Goal: Task Accomplishment & Management: Complete application form

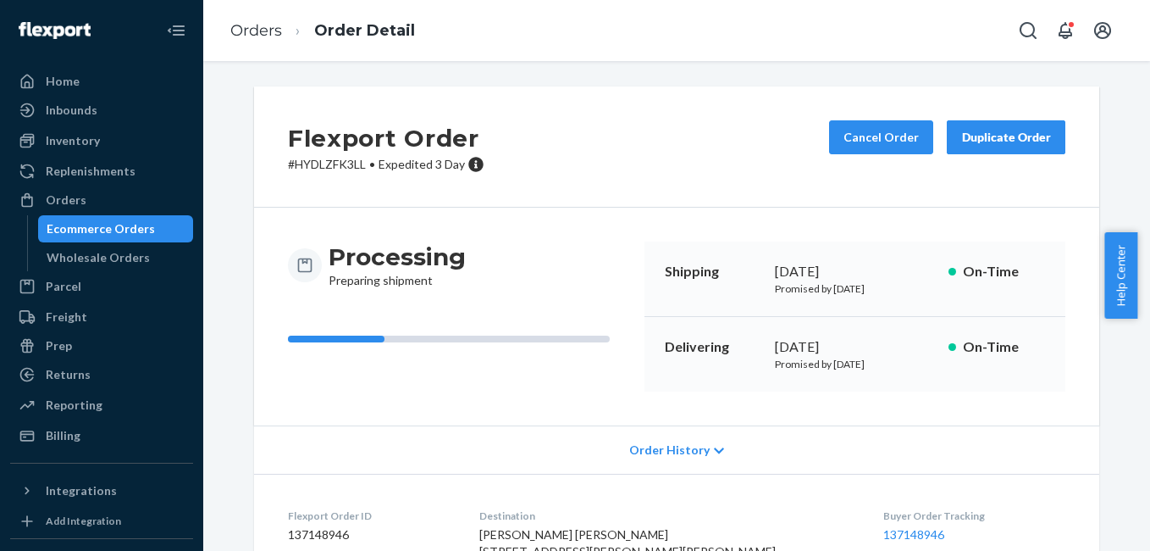
click at [93, 194] on div "Orders" at bounding box center [102, 200] width 180 height 24
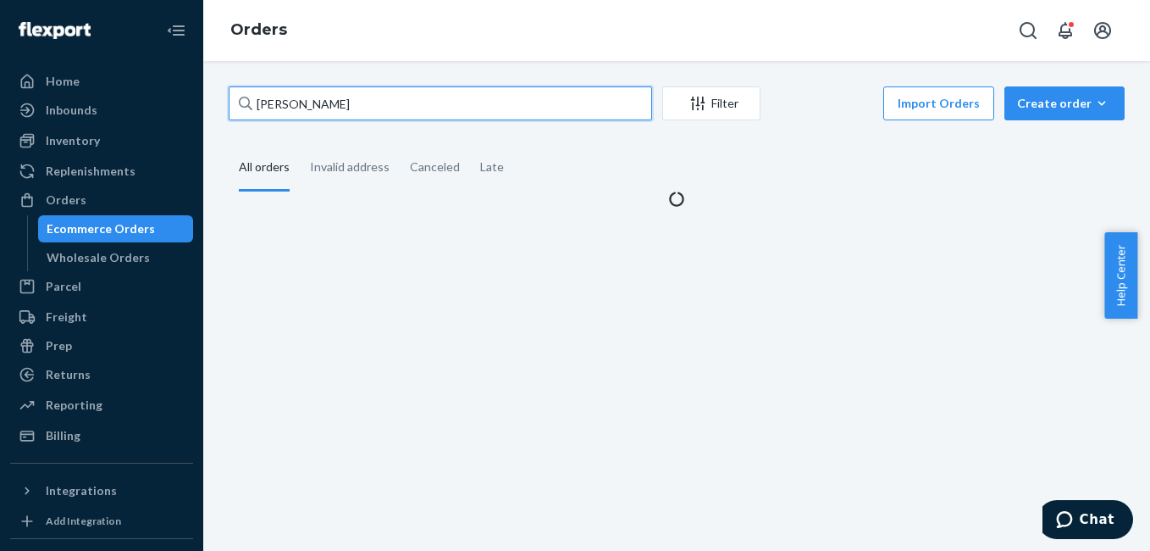
click at [384, 102] on input "[PERSON_NAME]" at bounding box center [440, 103] width 423 height 34
paste input "3348866"
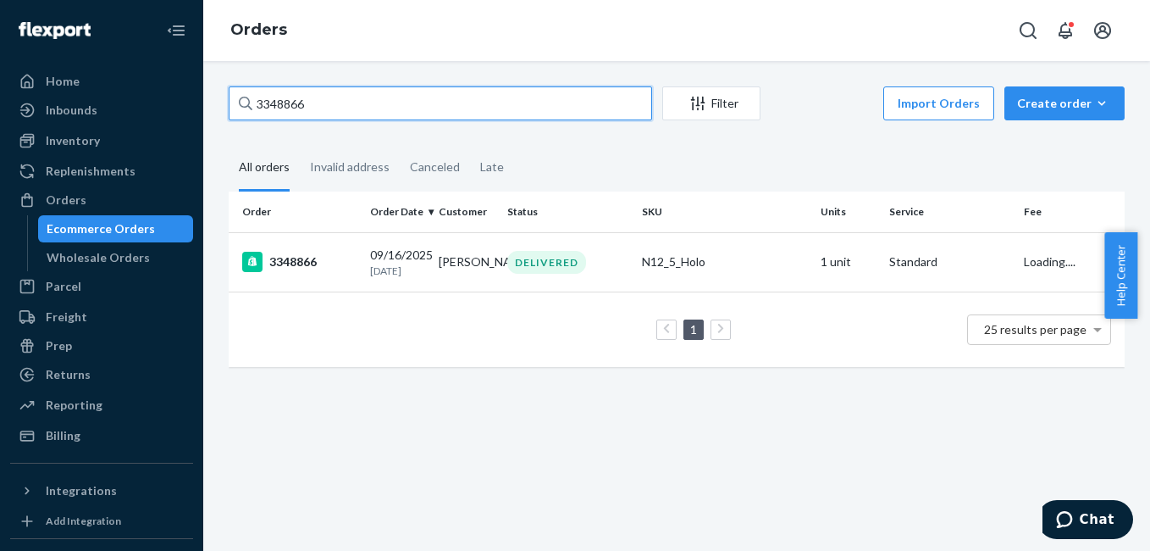
type input "3348866"
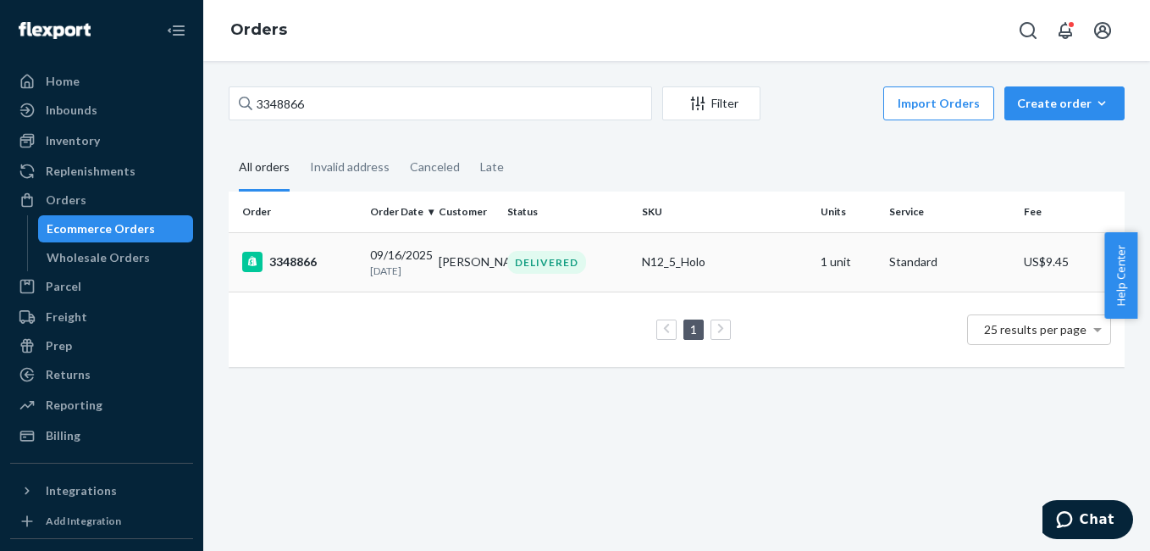
click at [295, 260] on div "3348866" at bounding box center [299, 262] width 114 height 20
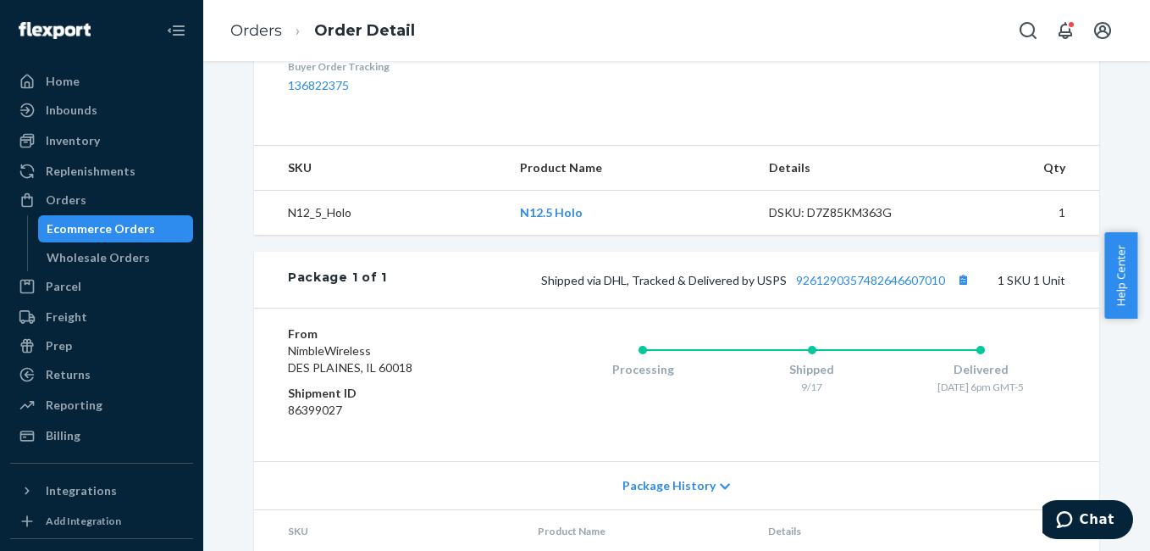
scroll to position [536, 0]
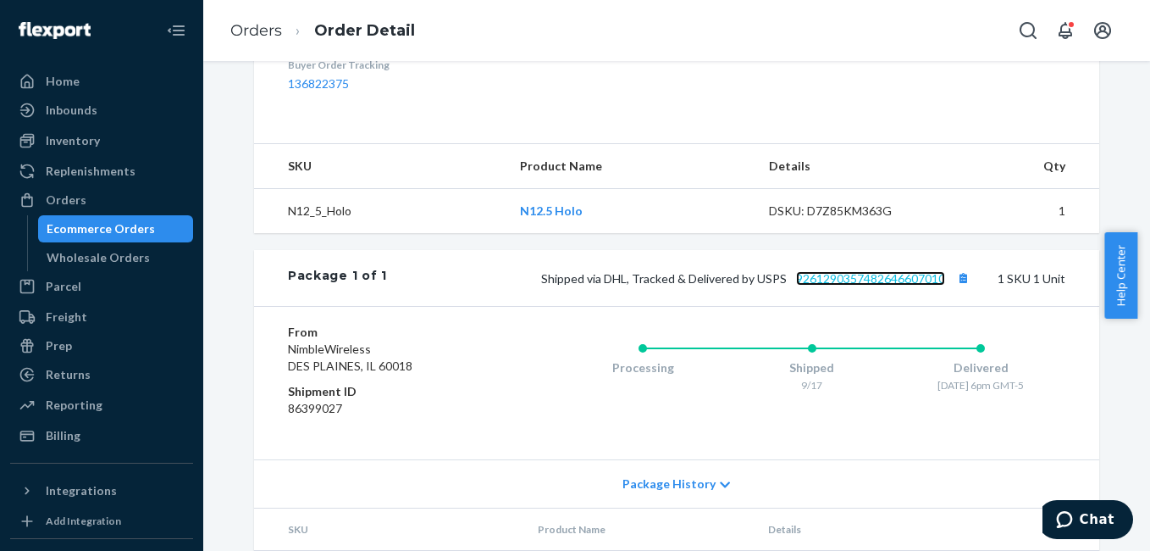
click at [829, 285] on link "9261290357482646607010" at bounding box center [870, 278] width 149 height 14
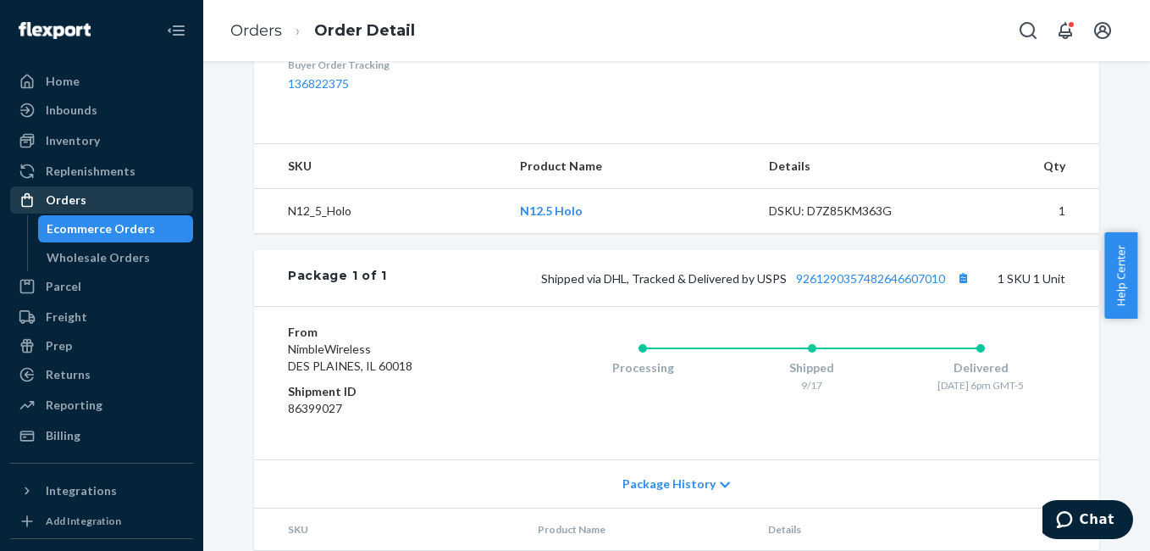
click at [79, 201] on div "Orders" at bounding box center [66, 199] width 41 height 17
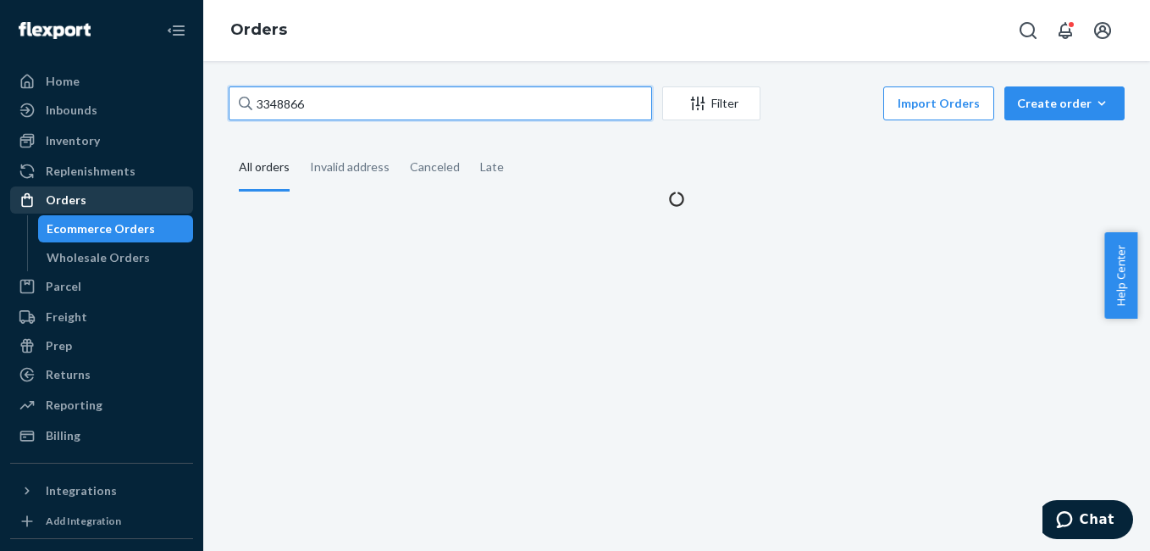
click at [349, 100] on input "3348866" at bounding box center [440, 103] width 423 height 34
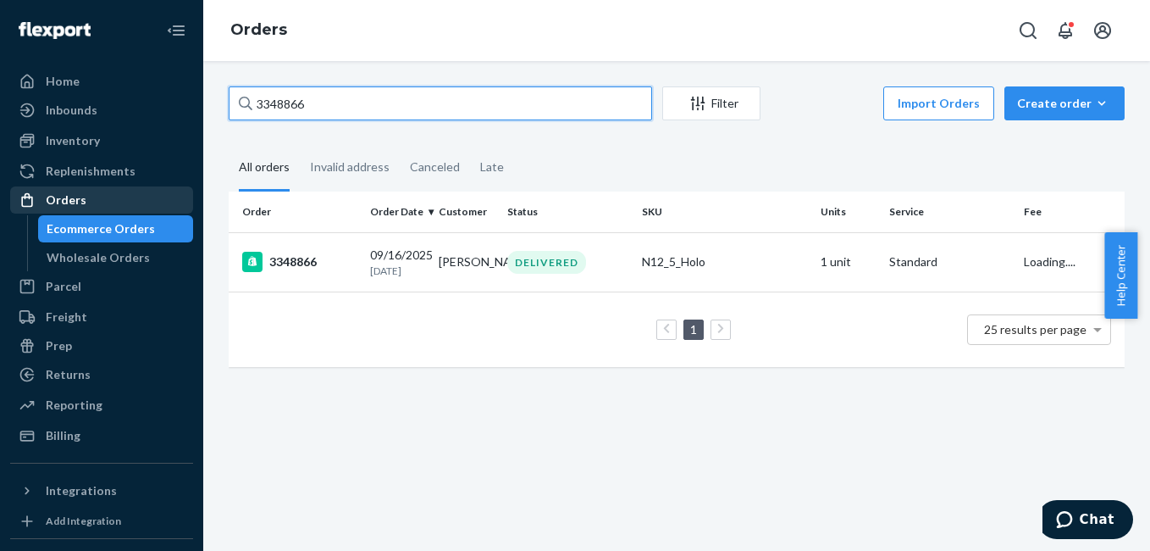
paste input "9027"
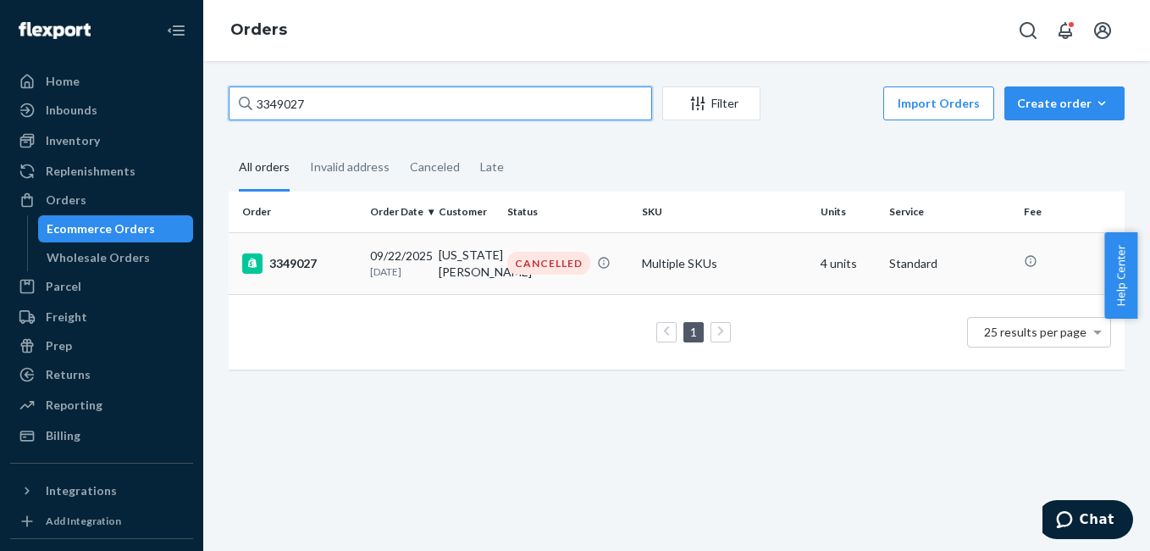
type input "3349027"
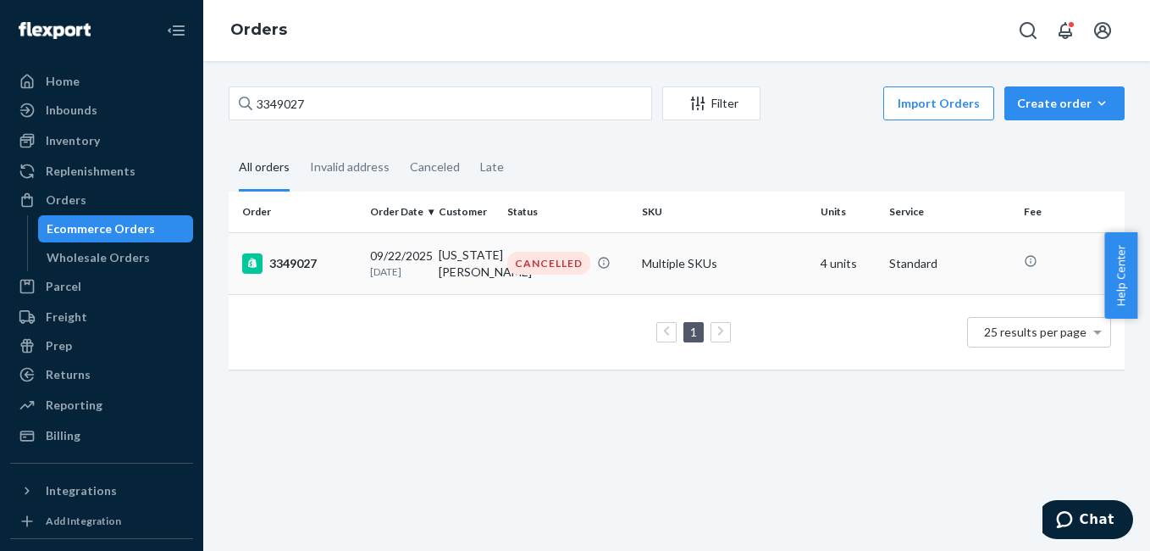
click at [285, 268] on div "3349027" at bounding box center [299, 263] width 114 height 20
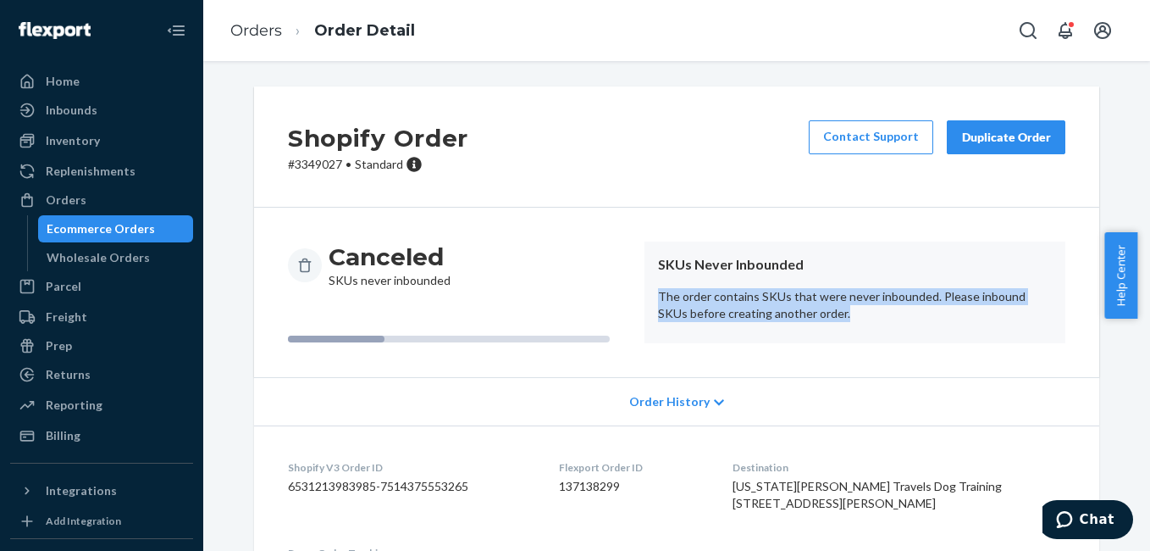
drag, startPoint x: 645, startPoint y: 291, endPoint x: 871, endPoint y: 313, distance: 228.0
click at [871, 313] on article "SKUs Never Inbounded The order contains SKUs that were never inbounded. Please …" at bounding box center [855, 292] width 421 height 102
copy p "The order contains SKUs that were never inbounded. Please inbound SKUs before c…"
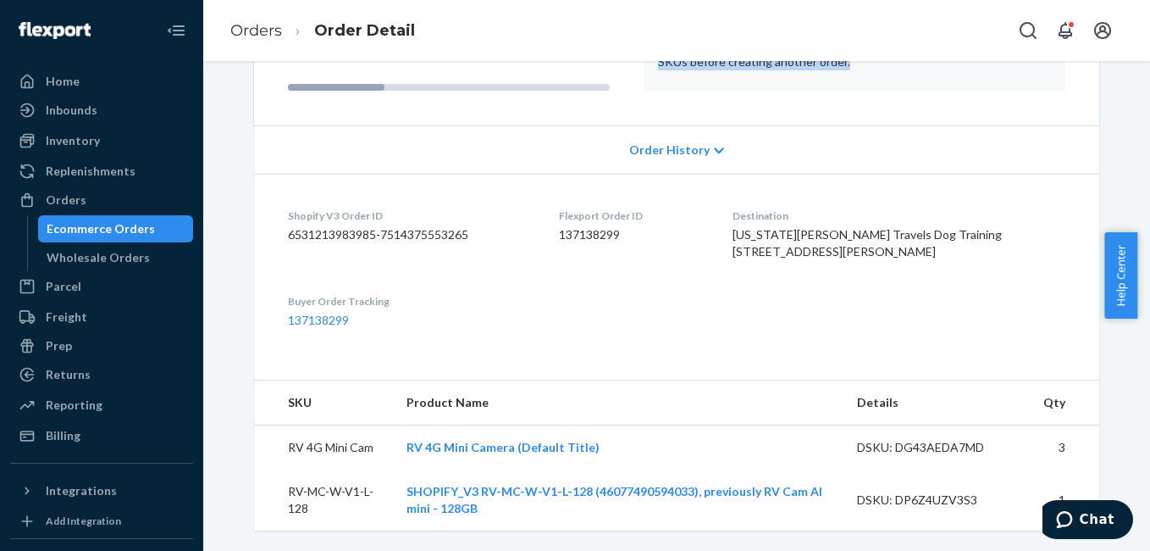
scroll to position [302, 0]
click at [1107, 520] on span "Chat" at bounding box center [1097, 519] width 35 height 15
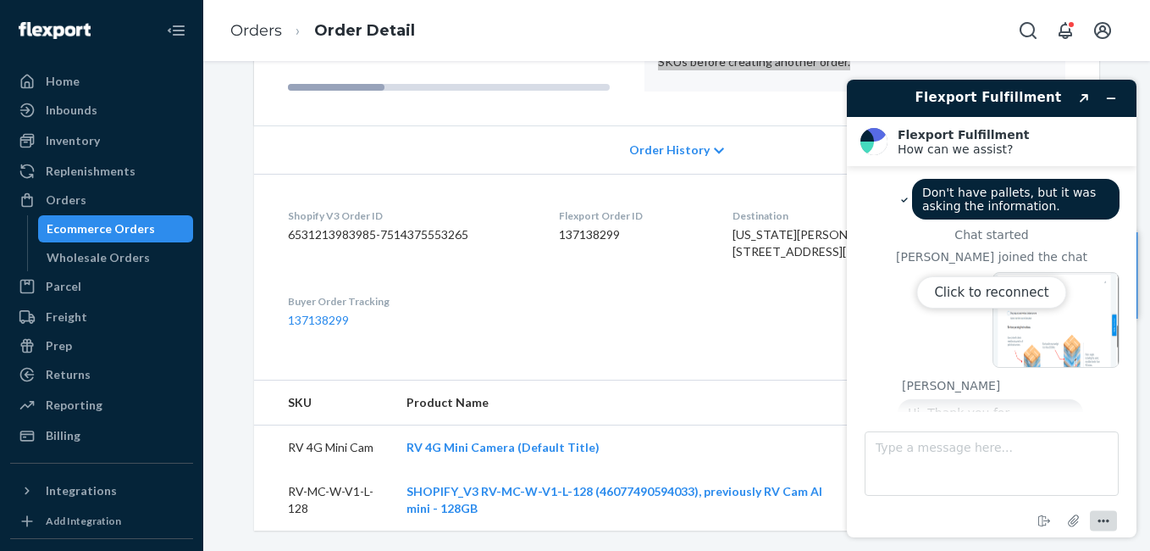
scroll to position [1432, 0]
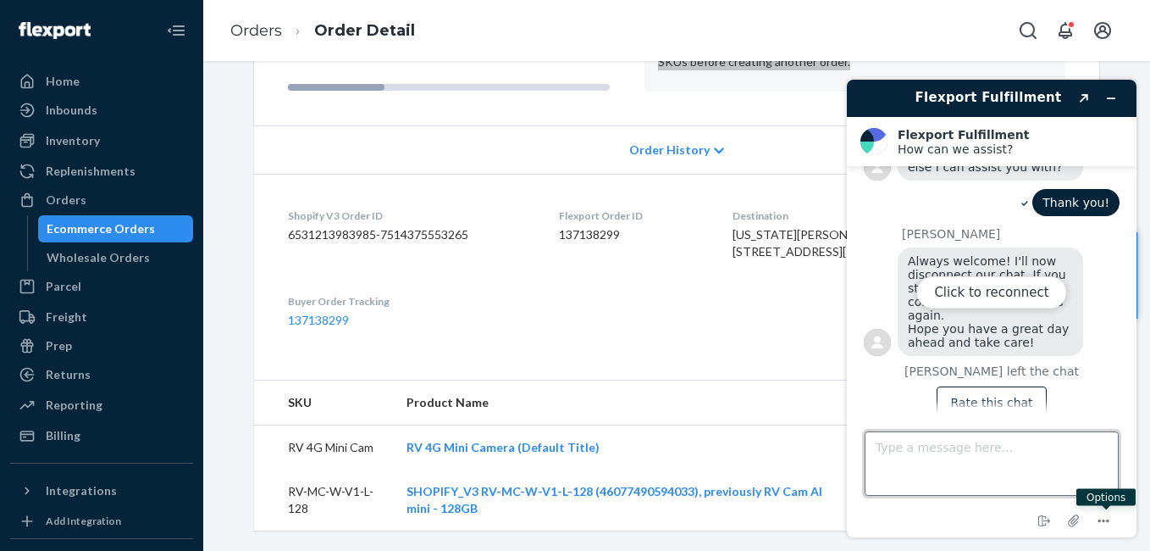
click at [921, 445] on textarea "Type a message here..." at bounding box center [992, 463] width 254 height 64
click at [923, 455] on textarea "Type a message here..." at bounding box center [992, 463] width 254 height 64
paste textarea
click at [927, 444] on textarea "Type a message here..." at bounding box center [992, 463] width 254 height 64
click at [999, 285] on button "Click to reconnect" at bounding box center [991, 292] width 150 height 32
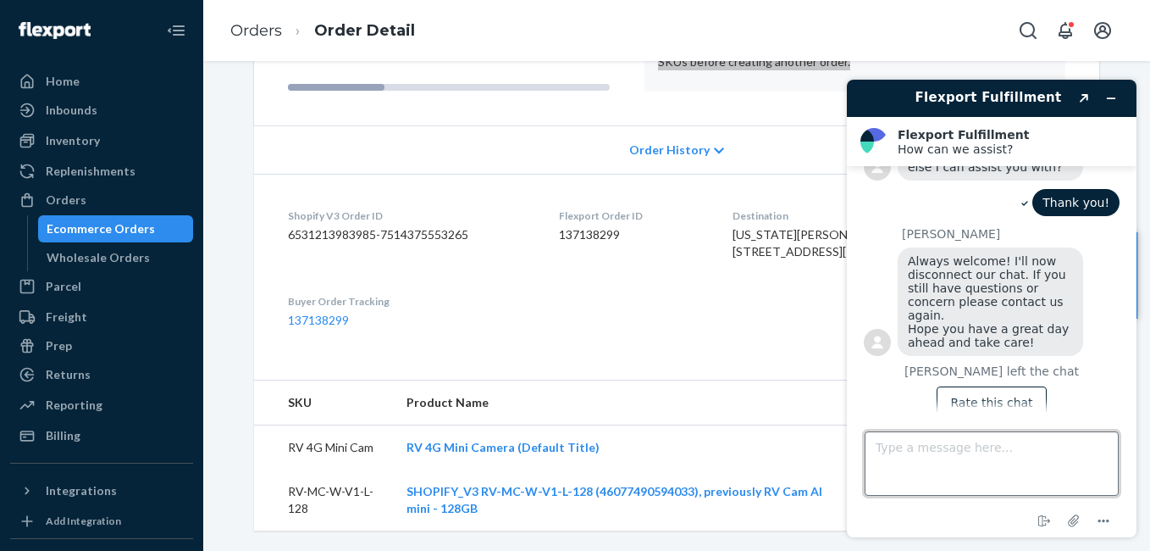
click at [966, 444] on textarea "Type a message here..." at bounding box center [992, 463] width 254 height 64
paste textarea "3349027"
type textarea "3349027- Why this order is cancelled, even though we do have enough stock."
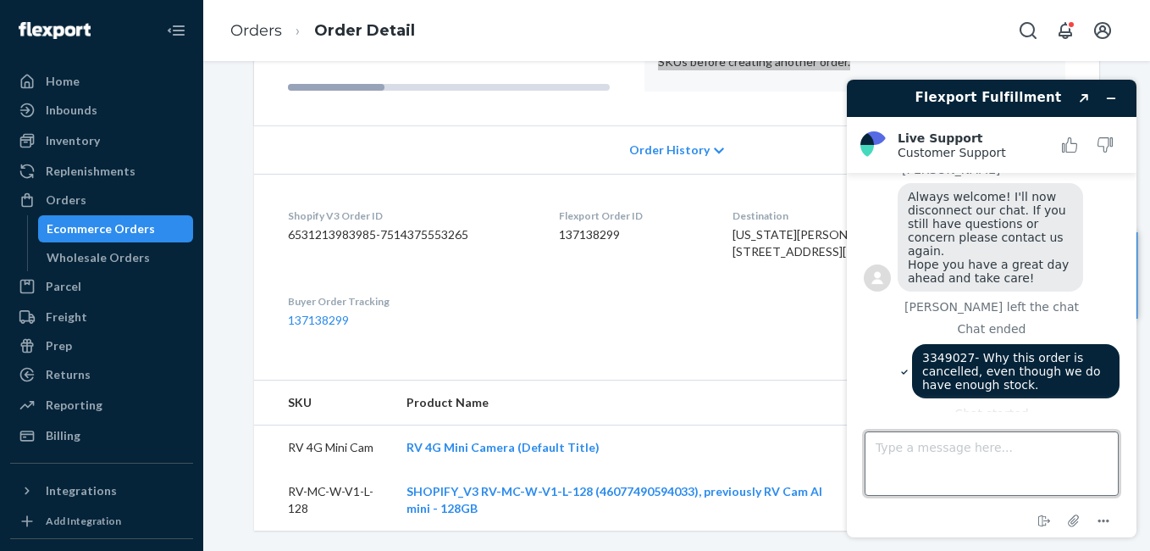
scroll to position [1510, 0]
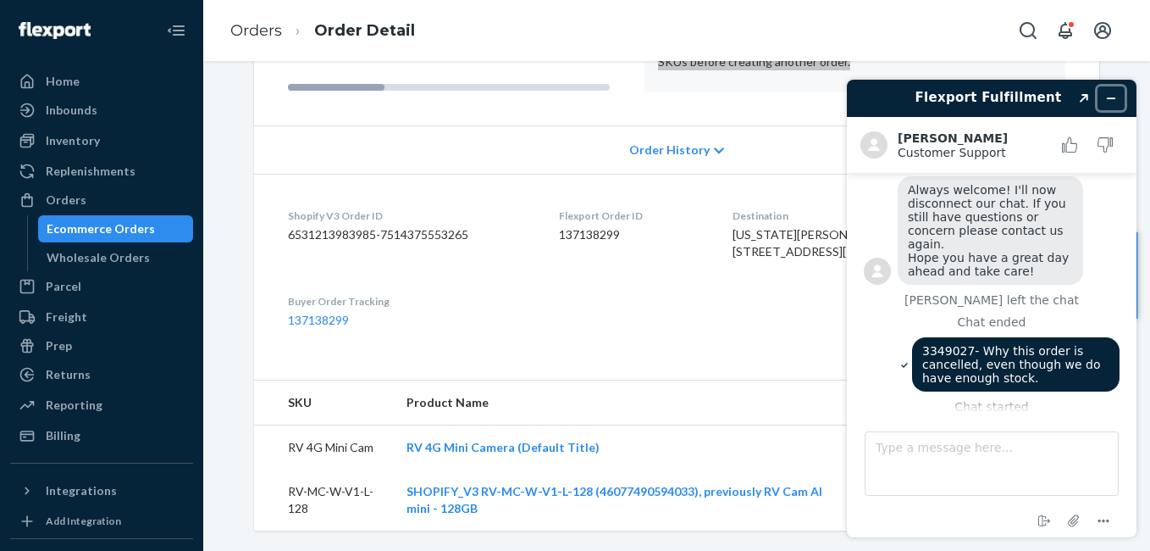
click at [1104, 104] on button "Minimise widget" at bounding box center [1111, 98] width 27 height 24
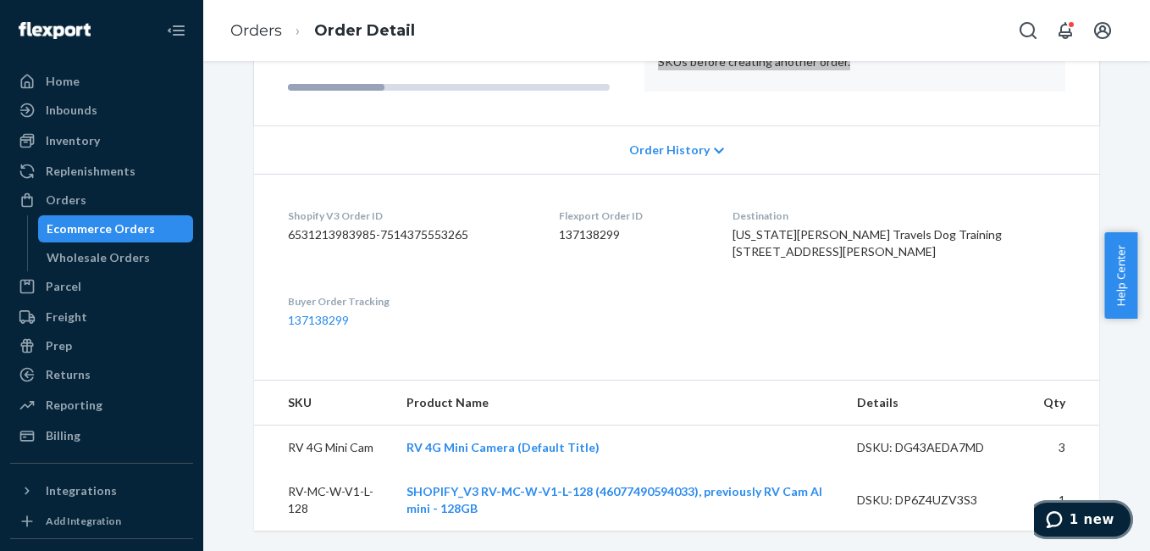
click at [1104, 515] on span "1 new" at bounding box center [1092, 519] width 45 height 15
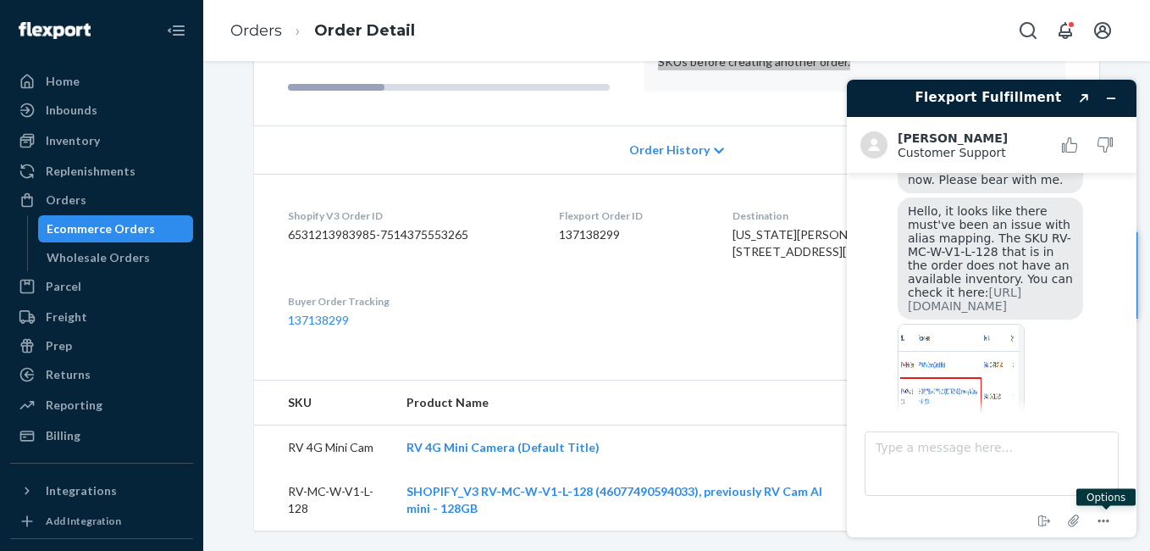
scroll to position [1921, 0]
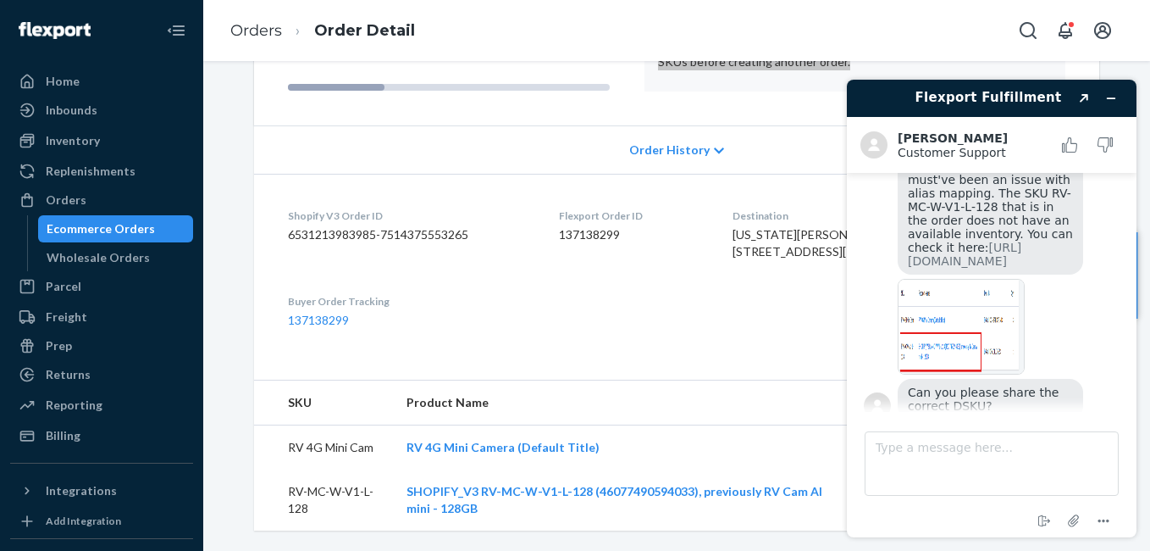
click at [974, 326] on img at bounding box center [961, 327] width 127 height 96
click at [1112, 95] on icon "Minimise widget" at bounding box center [1111, 98] width 12 height 12
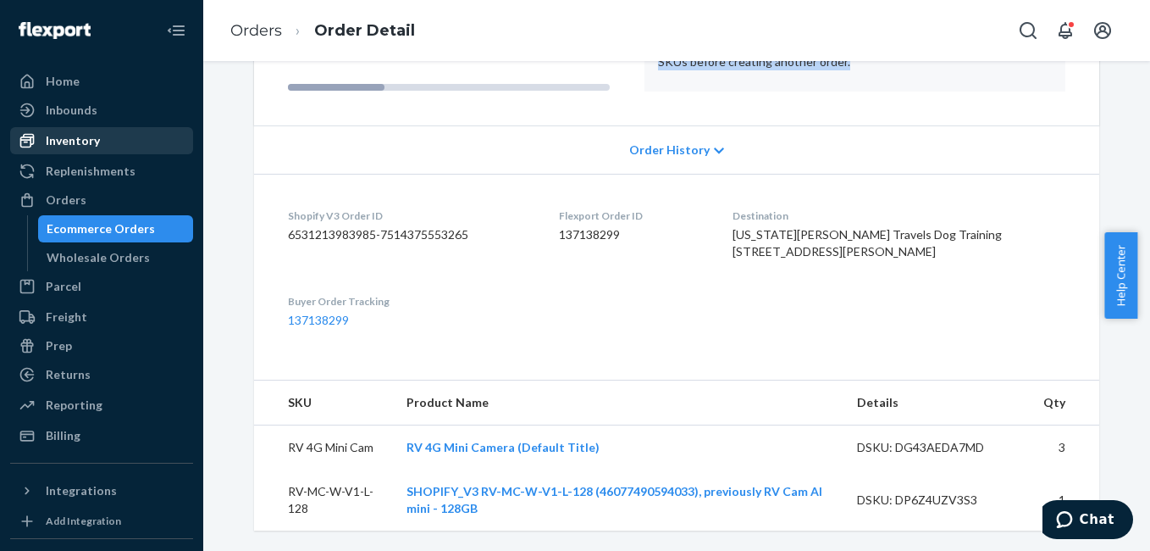
click at [79, 139] on div "Inventory" at bounding box center [73, 140] width 54 height 17
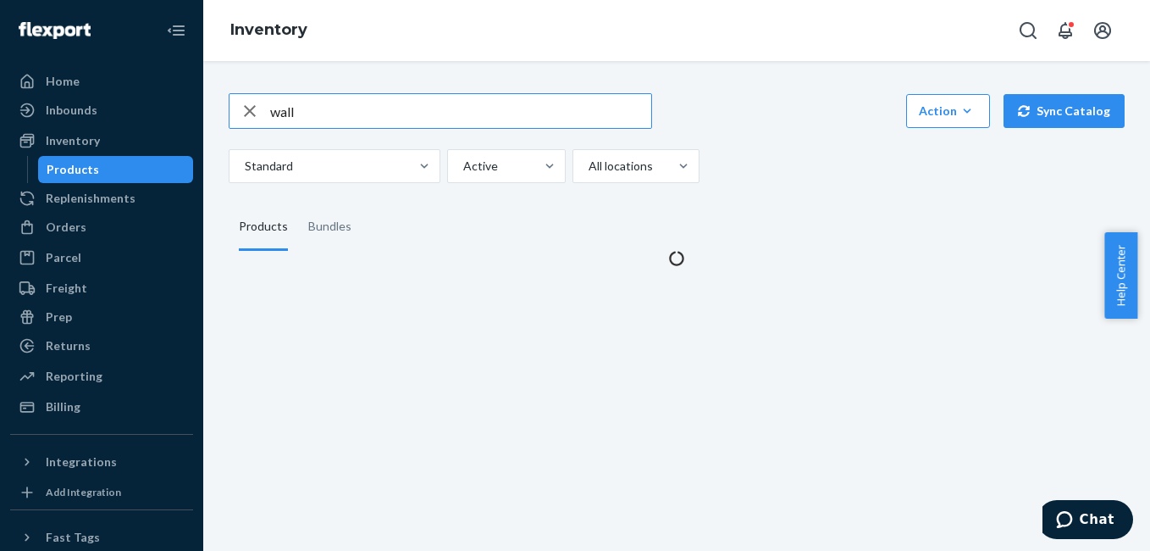
click at [336, 113] on input "wall" at bounding box center [460, 111] width 381 height 34
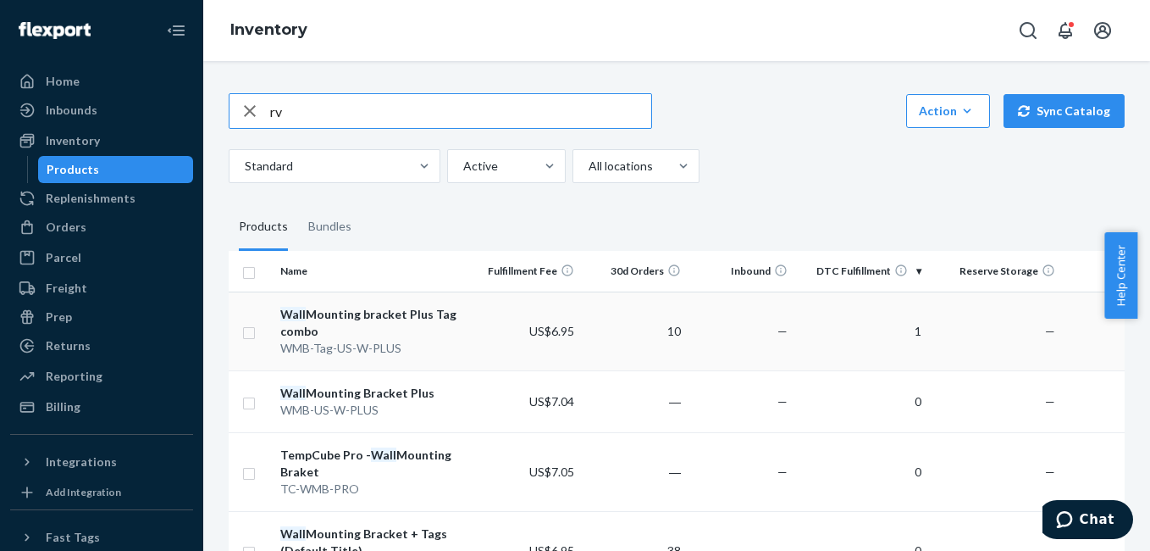
type input "rv"
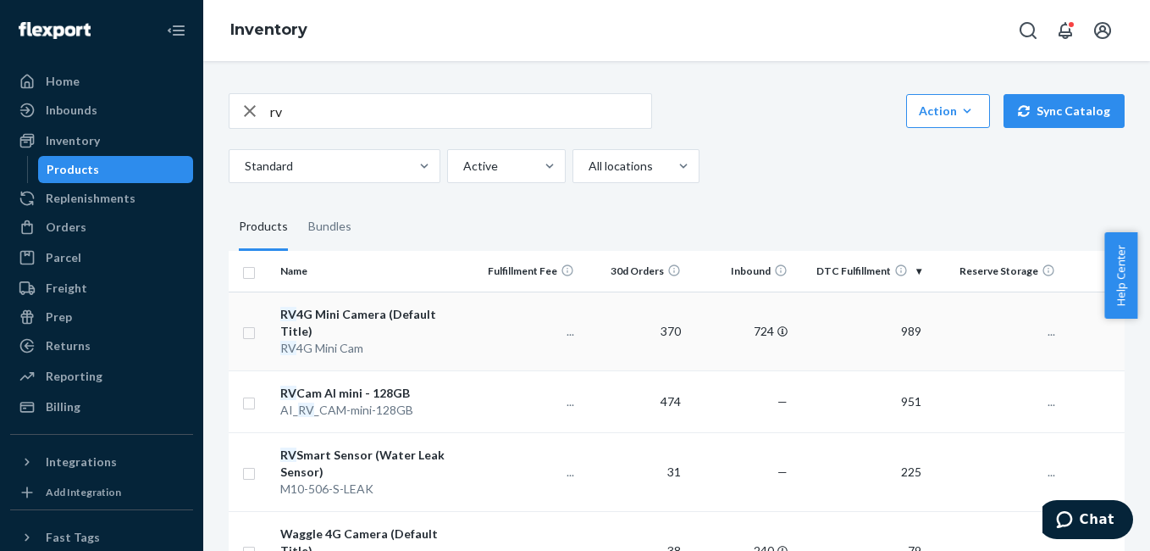
click at [332, 316] on div "RV 4G Mini Camera (Default Title)" at bounding box center [373, 323] width 187 height 34
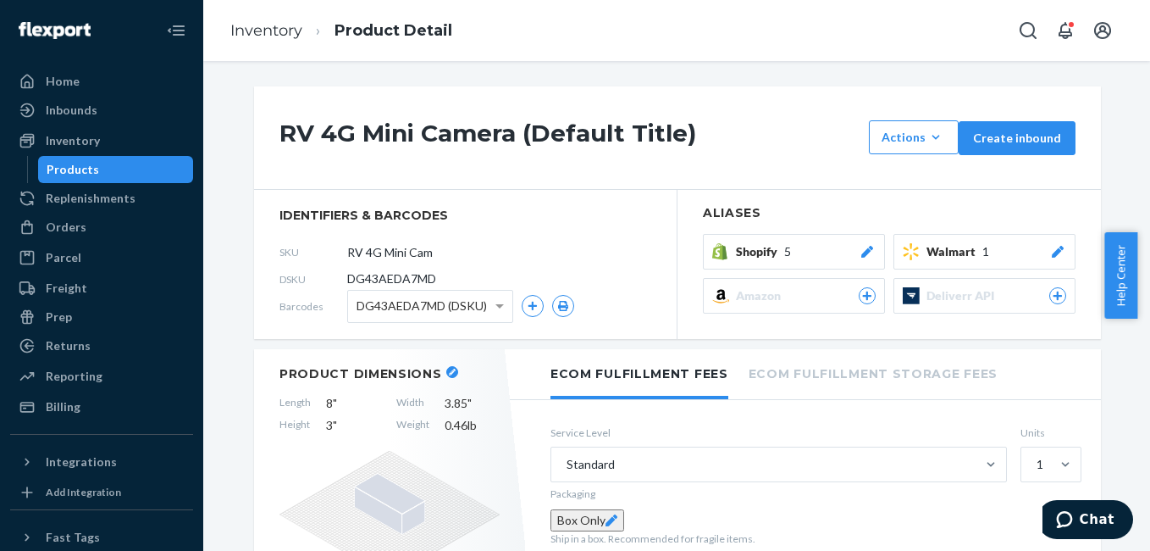
click at [360, 279] on span "DG43AEDA7MD" at bounding box center [391, 278] width 89 height 17
copy span "DG43AEDA7MD"
click at [1069, 515] on icon "Chat" at bounding box center [1064, 519] width 17 height 17
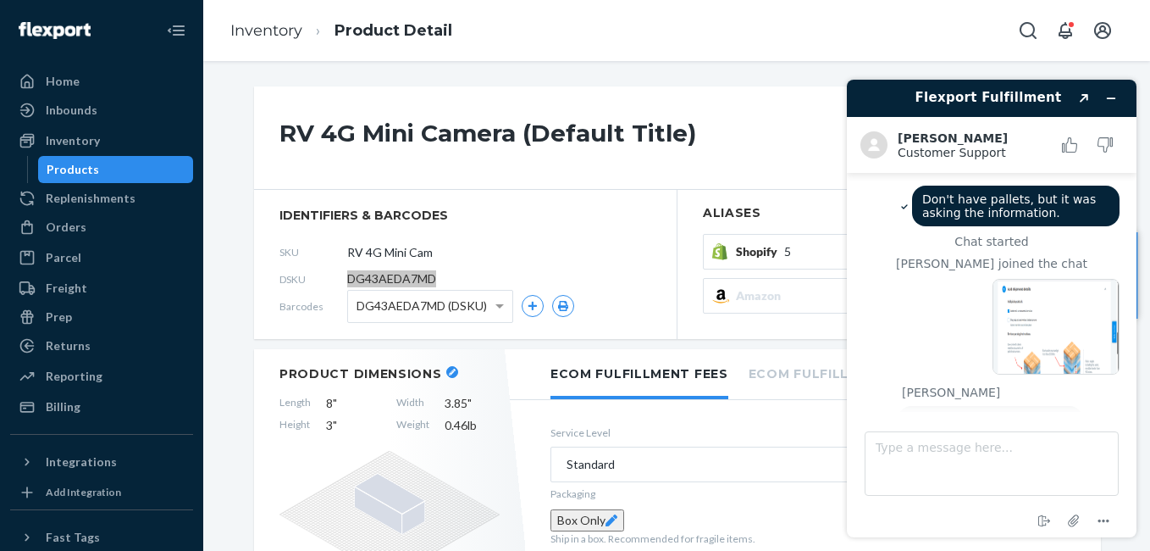
scroll to position [1921, 0]
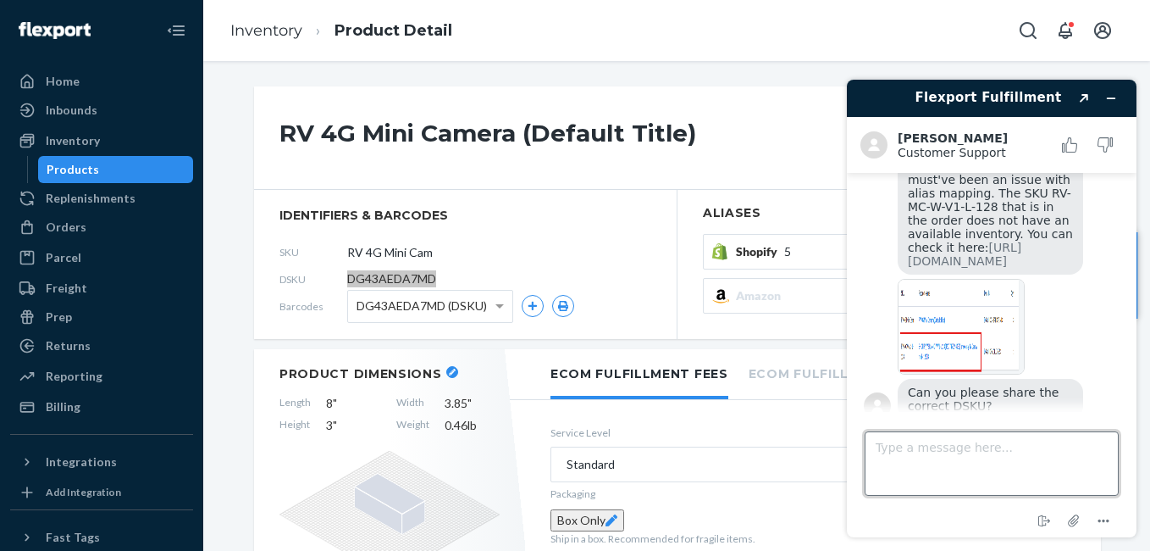
click at [954, 441] on textarea "Type a message here..." at bounding box center [992, 463] width 254 height 64
paste textarea "DG43AEDA7MD"
type textarea "DG43AEDA7MD"
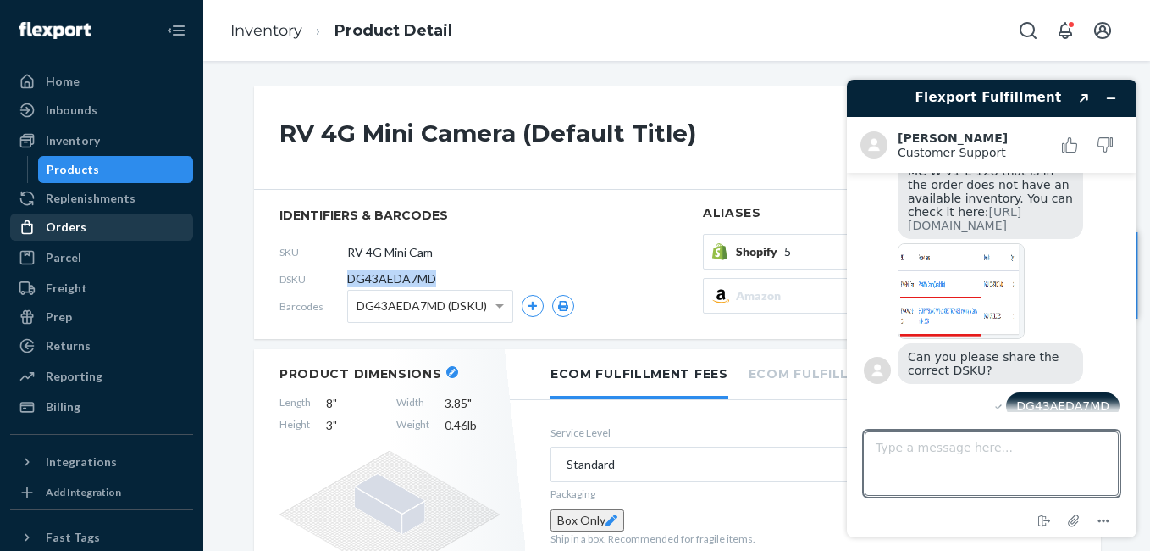
click at [61, 229] on div "Orders" at bounding box center [66, 227] width 41 height 17
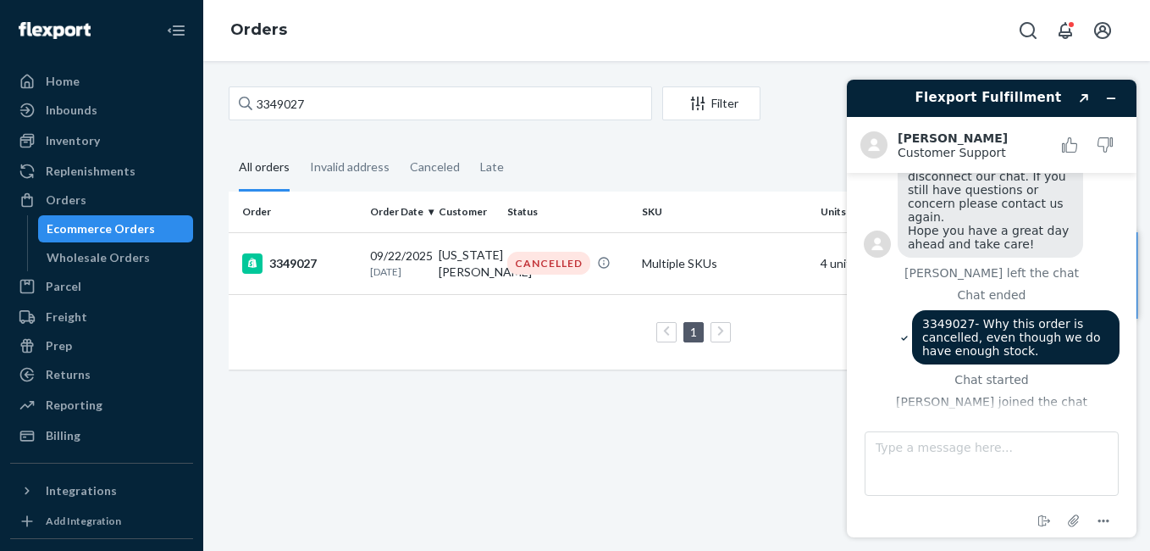
scroll to position [1531, 0]
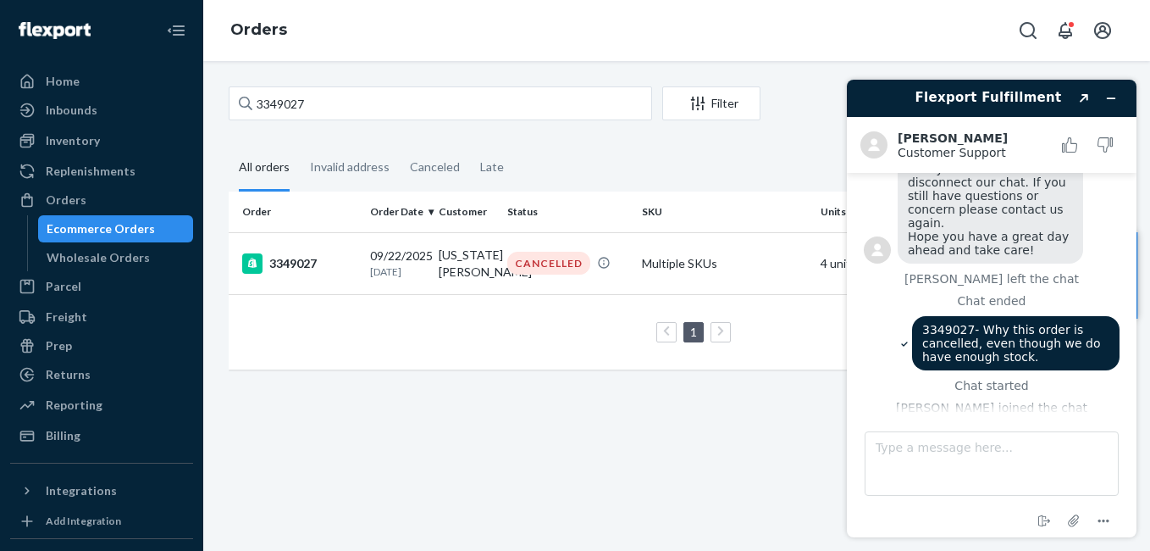
click at [943, 323] on span "3349027- Why this order is cancelled, even though we do have enough stock." at bounding box center [1013, 343] width 182 height 41
click at [287, 254] on div "3349027" at bounding box center [299, 263] width 114 height 20
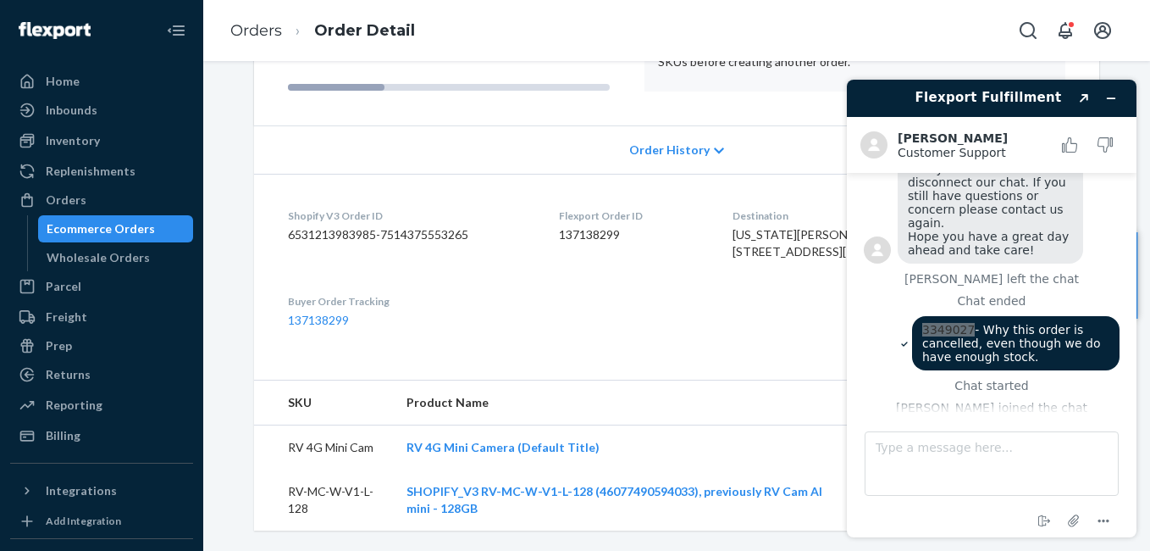
scroll to position [302, 0]
click at [1118, 102] on button "Minimise widget" at bounding box center [1111, 98] width 27 height 24
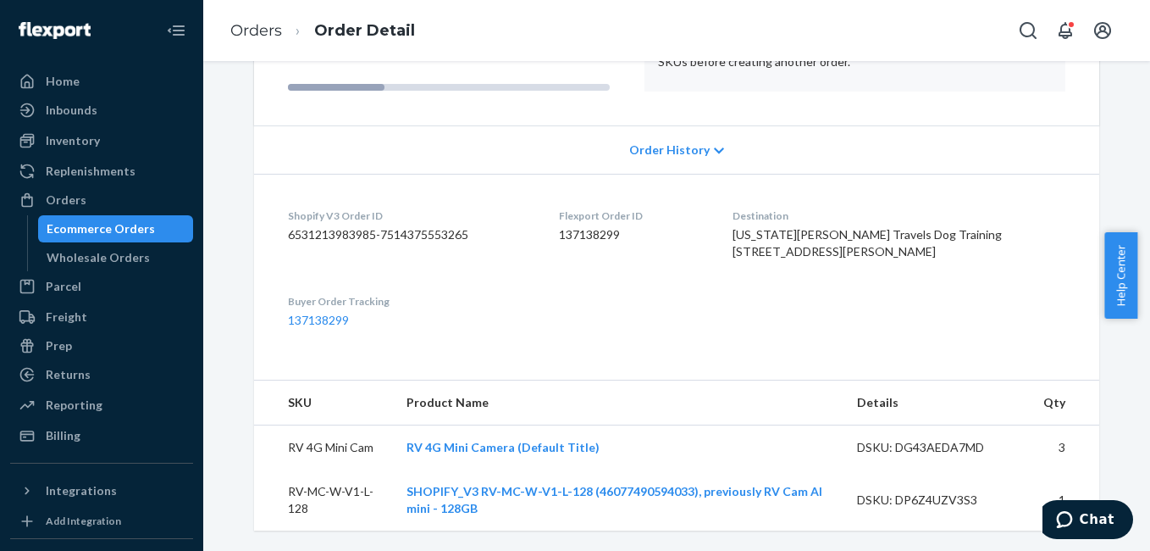
click at [946, 493] on div "DSKU: DP6Z4UZV3S3" at bounding box center [936, 499] width 159 height 17
click at [946, 492] on div "DSKU: DP6Z4UZV3S3" at bounding box center [936, 499] width 159 height 17
copy div "DP6Z4UZV3S3"
click at [60, 141] on div "Inventory" at bounding box center [73, 140] width 54 height 17
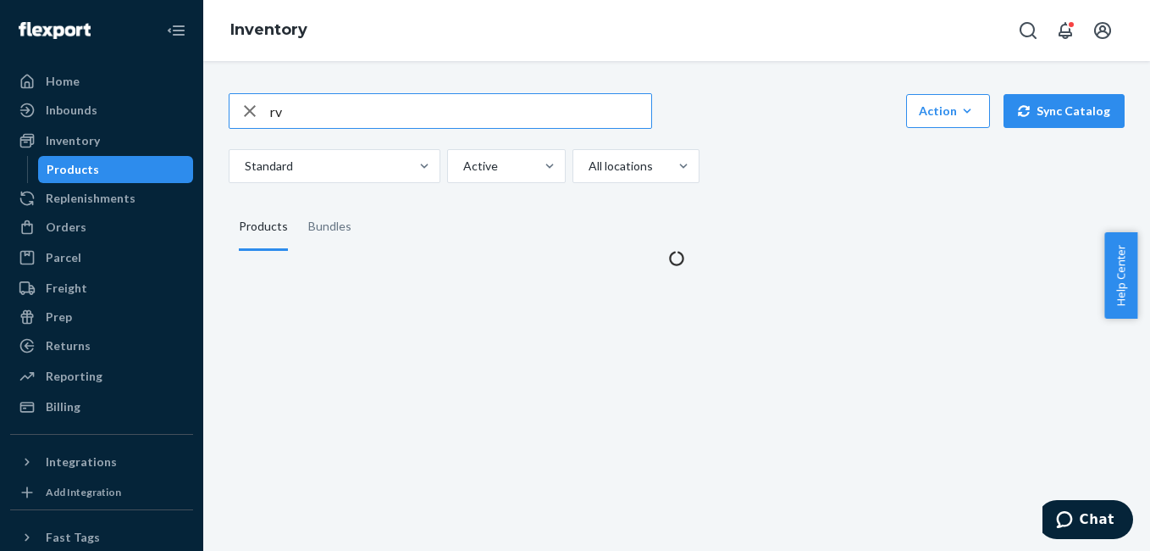
click at [341, 109] on input "rv" at bounding box center [460, 111] width 381 height 34
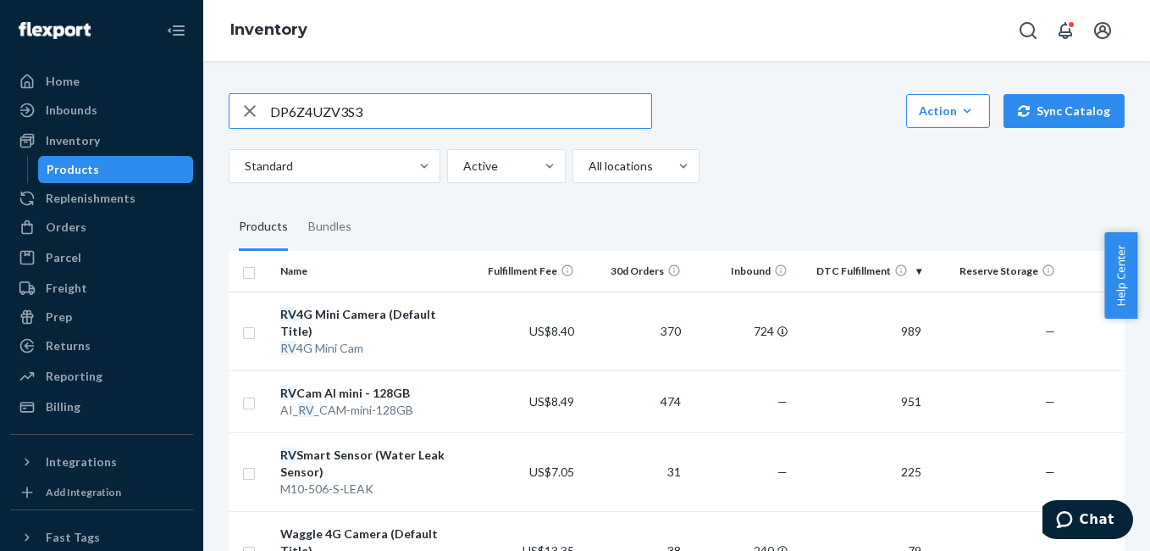
type input "DP6Z4UZV3S3"
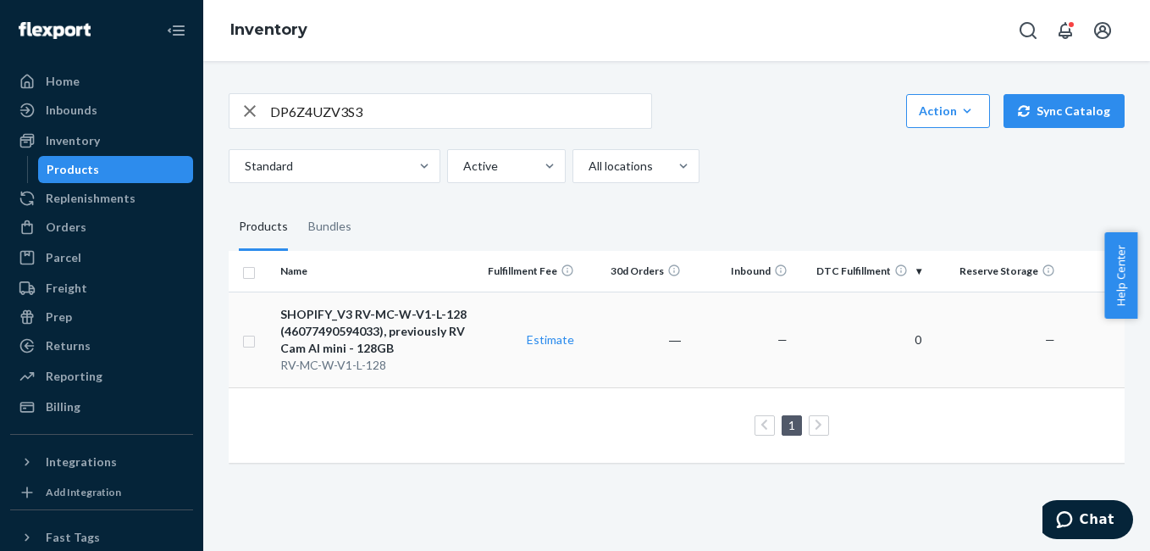
click at [360, 327] on div "SHOPIFY_V3 RV-MC-W-V1-L-128 (46077490594033), previously RV Cam AI mini - 128GB" at bounding box center [373, 331] width 187 height 51
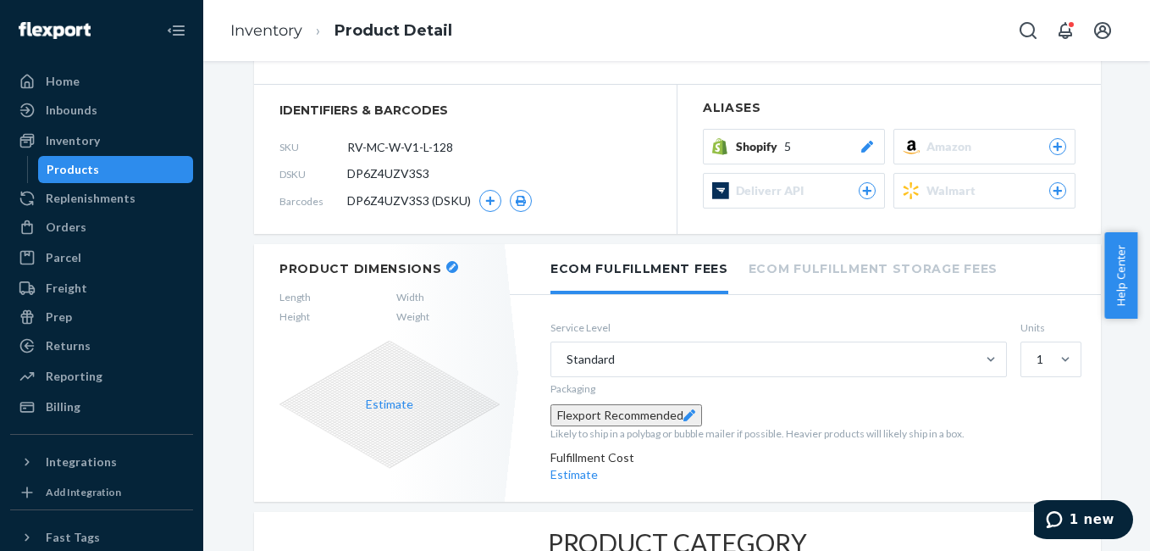
scroll to position [180, 0]
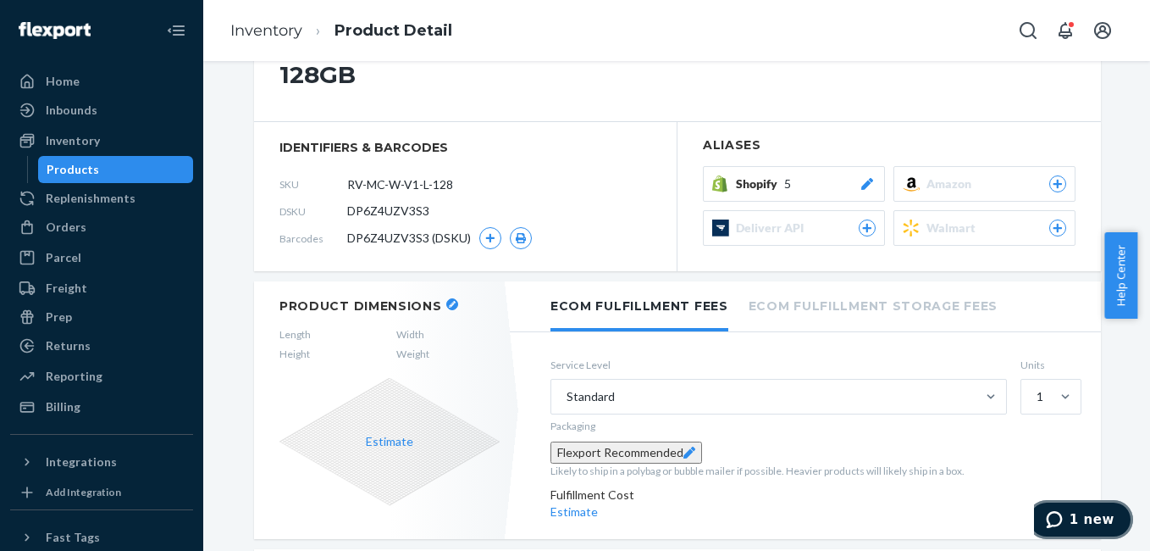
click at [1063, 520] on icon "1 new" at bounding box center [1054, 519] width 17 height 17
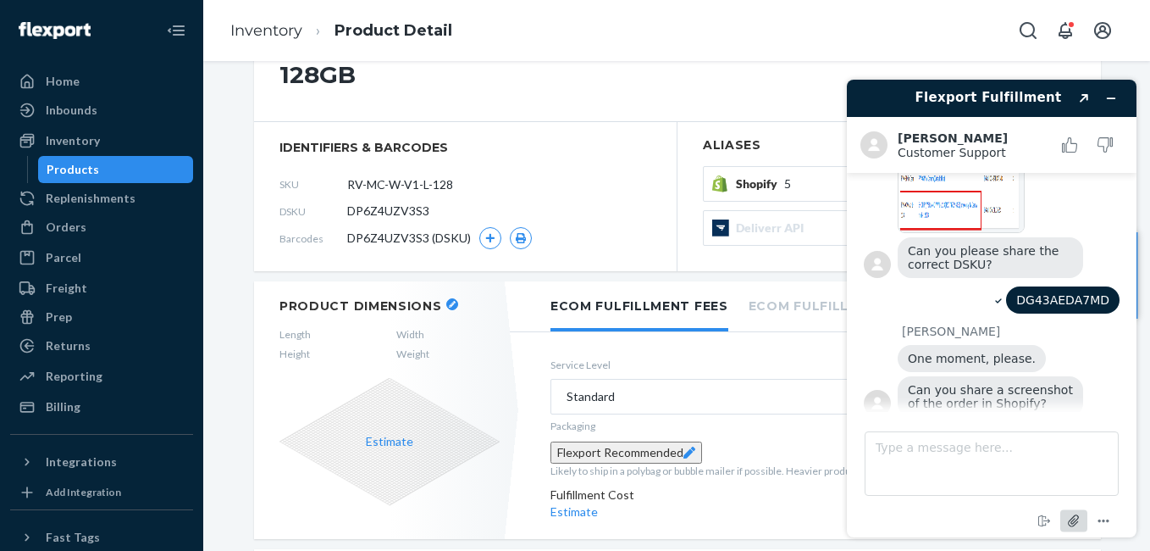
click at [1072, 520] on icon "Attach file" at bounding box center [1074, 520] width 31 height 31
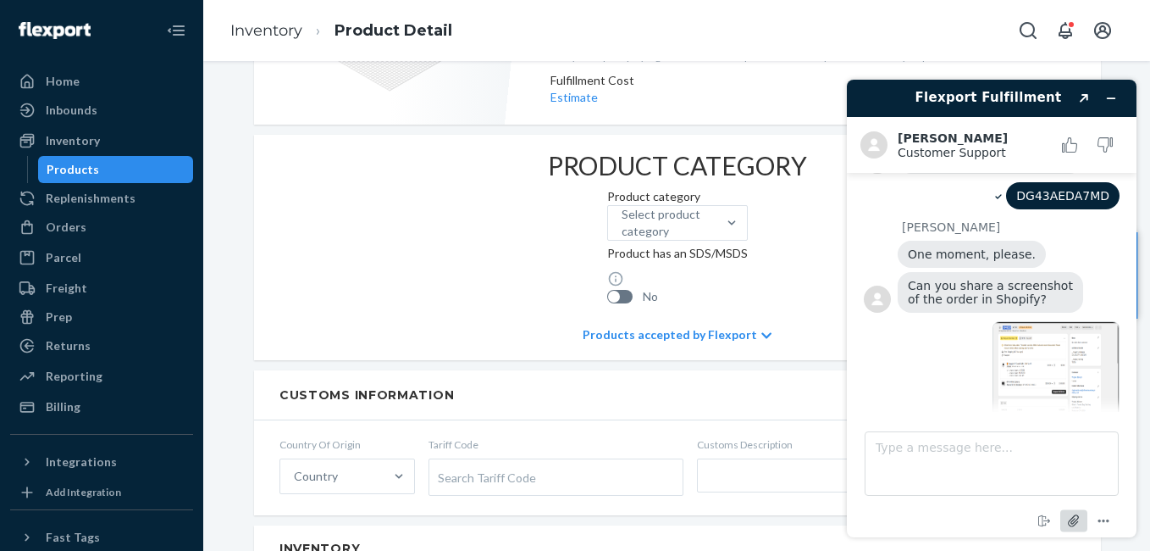
scroll to position [593, 0]
click at [1109, 102] on icon "Minimise widget" at bounding box center [1111, 98] width 12 height 12
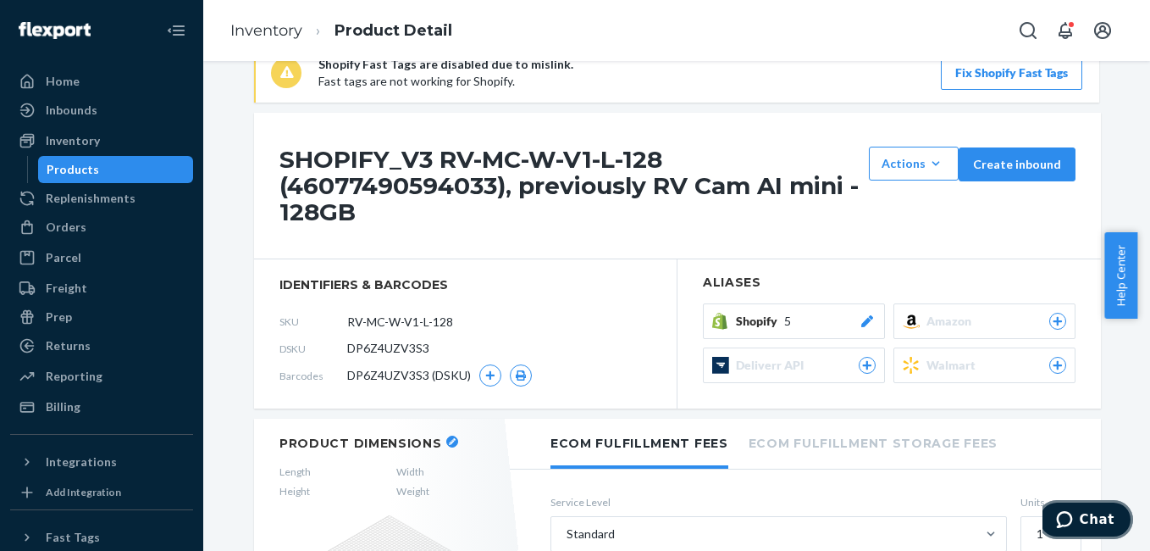
scroll to position [0, 0]
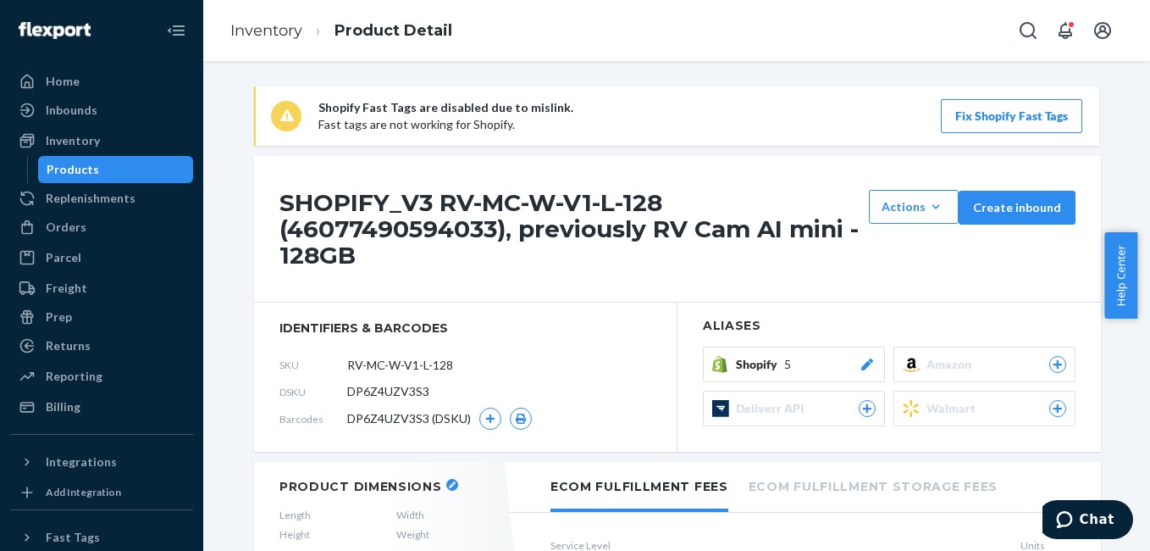
click at [862, 362] on icon at bounding box center [867, 364] width 12 height 12
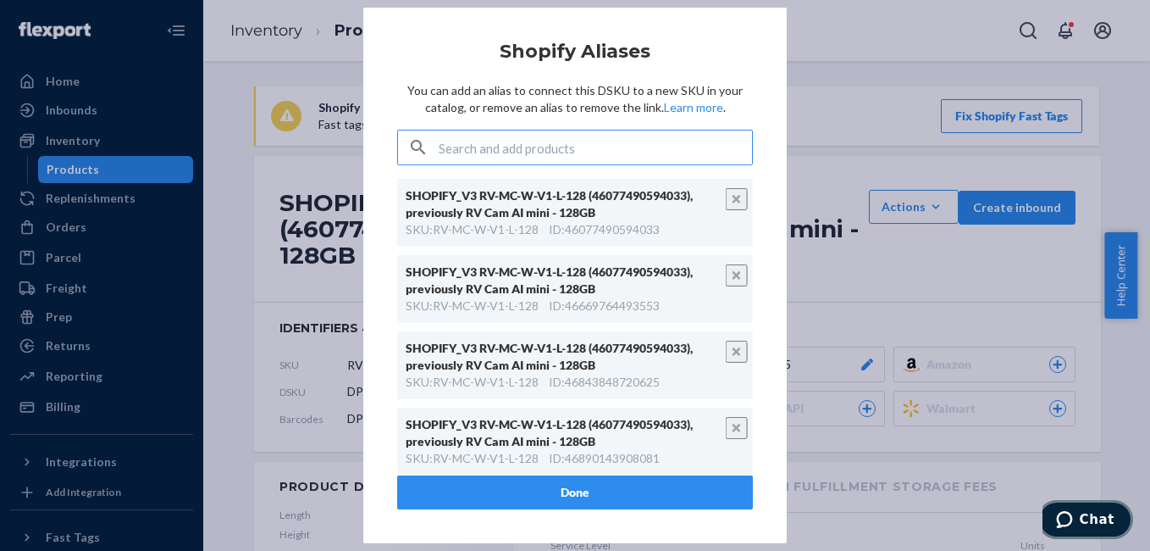
click at [1091, 521] on span "Chat" at bounding box center [1097, 519] width 35 height 15
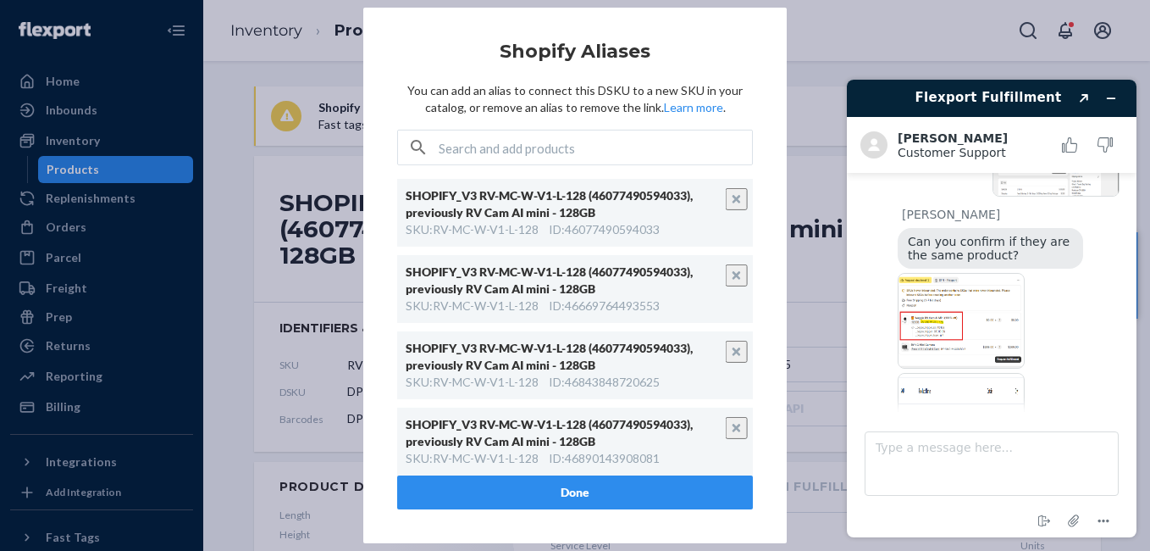
scroll to position [2367, 0]
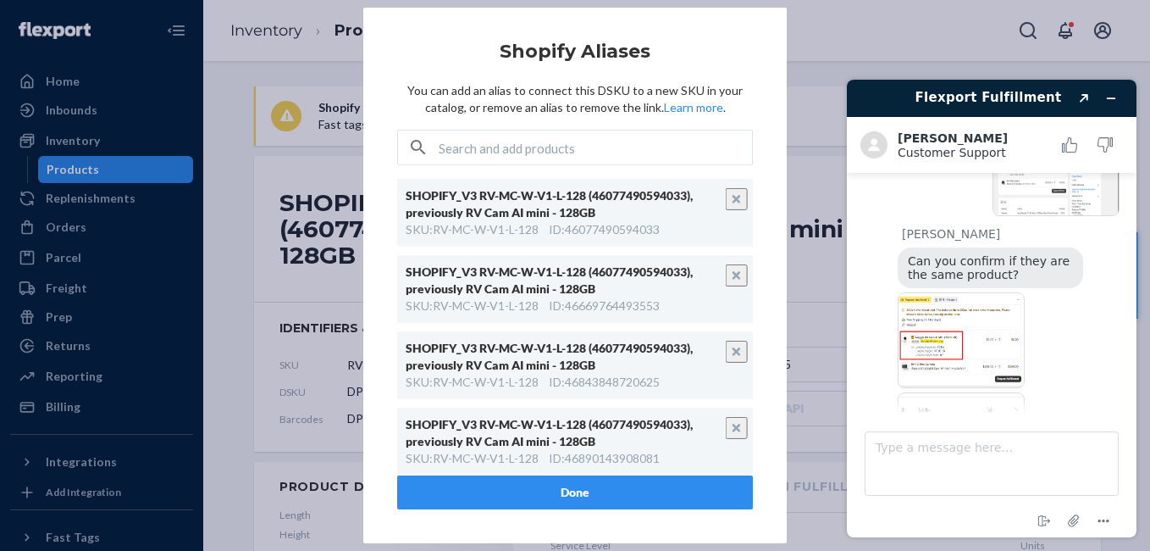
click at [934, 341] on img at bounding box center [961, 340] width 127 height 96
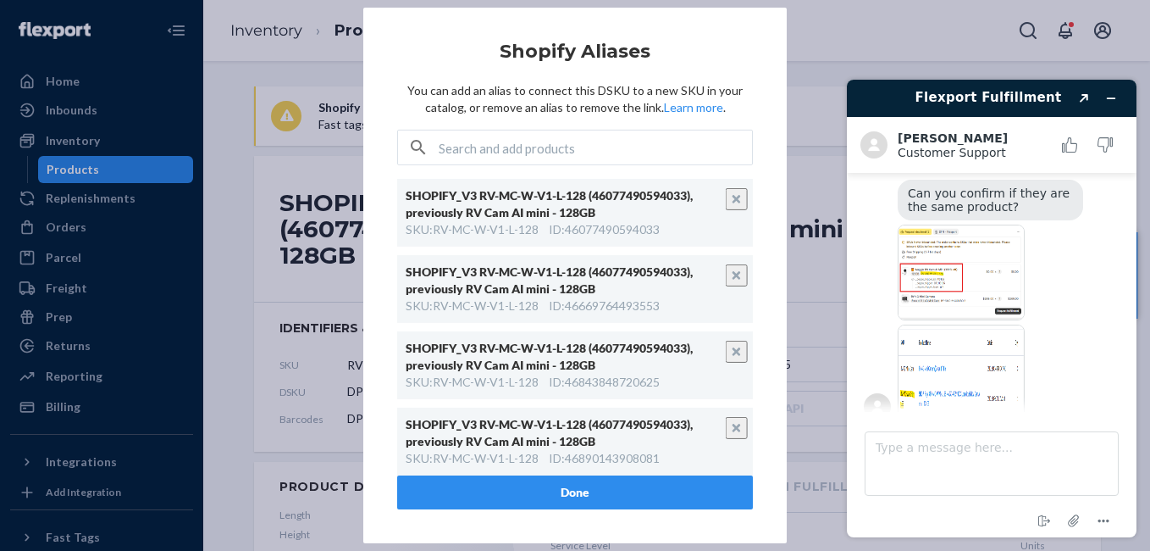
scroll to position [2441, 0]
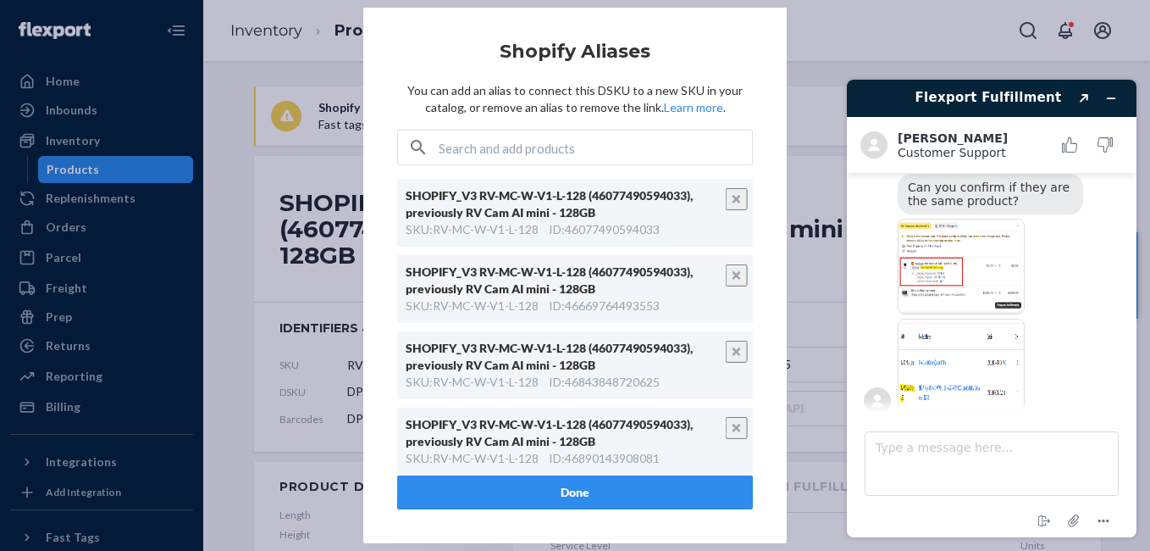
click at [982, 382] on img at bounding box center [961, 366] width 127 height 96
click at [905, 451] on textarea "Type a message here..." at bounding box center [992, 463] width 254 height 64
type textarea "Yes"
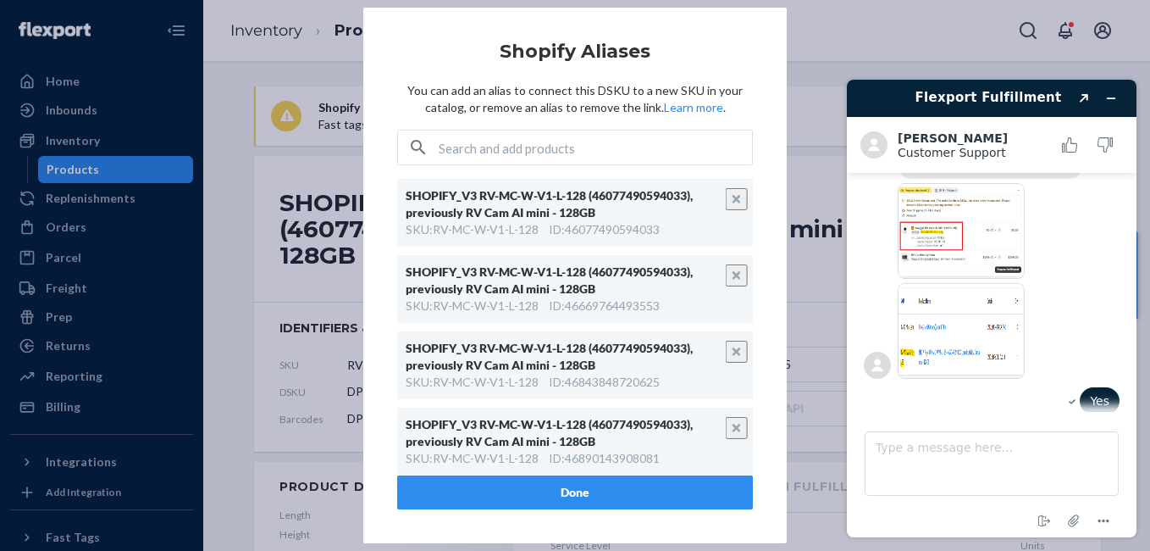
click at [245, 77] on div "× Shopify Aliases You can add an alias to connect this DSKU to a new SKU in you…" at bounding box center [575, 275] width 1150 height 551
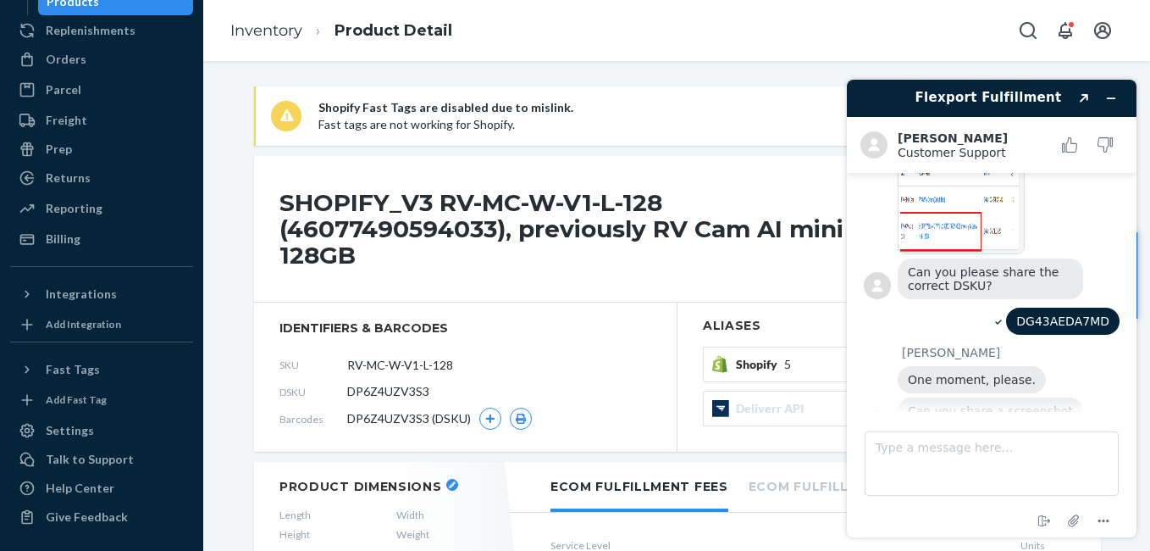
scroll to position [2040, 0]
click at [1060, 315] on span "DG43AEDA7MD" at bounding box center [1062, 322] width 93 height 14
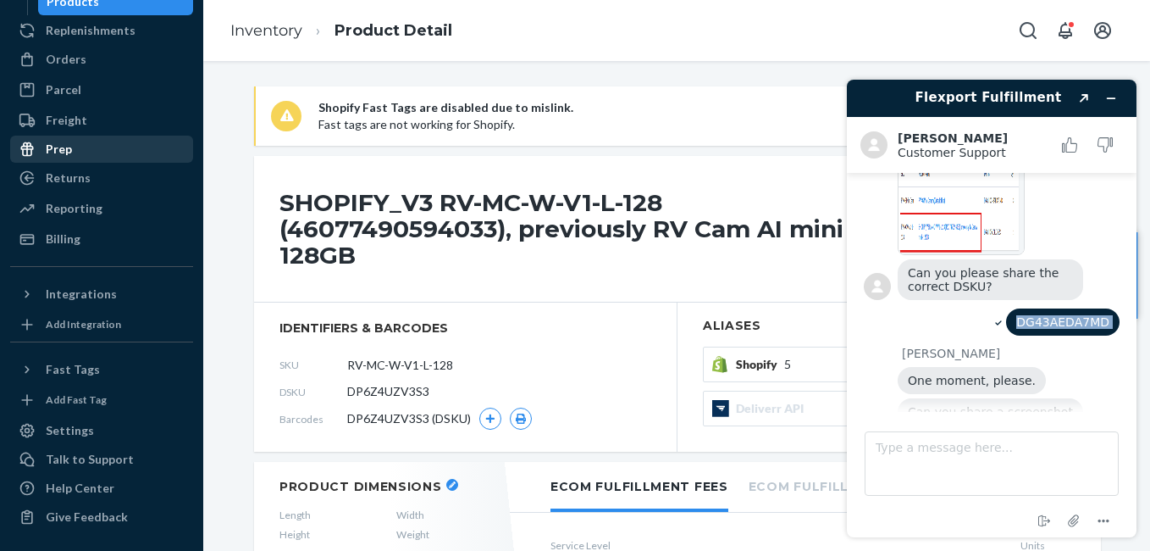
copy span "DG43AEDA7MD"
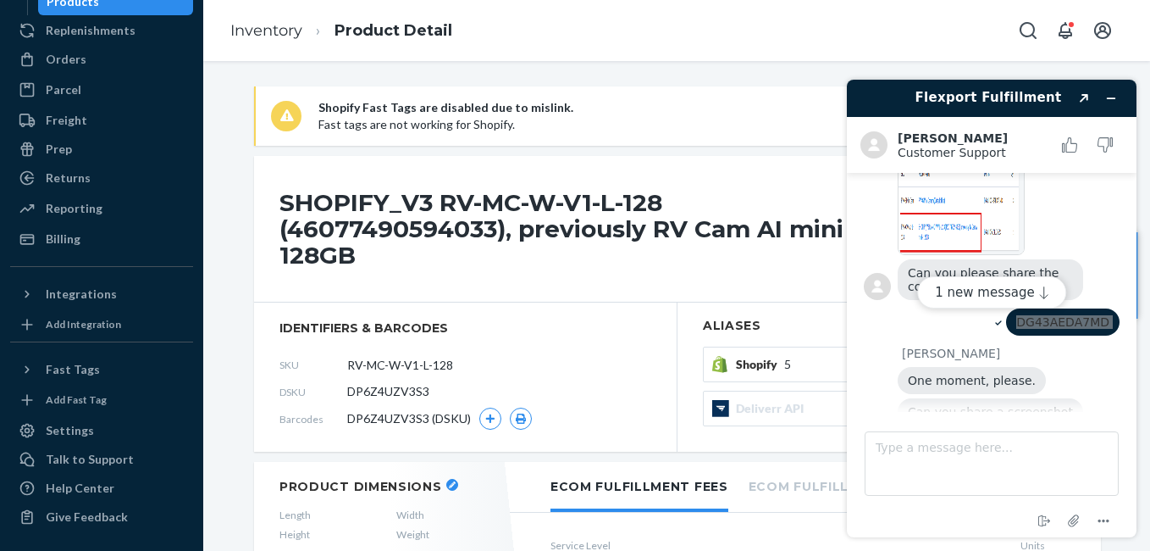
click at [252, 40] on li "Inventory" at bounding box center [266, 31] width 72 height 22
click at [967, 300] on button "1 new message" at bounding box center [991, 292] width 149 height 32
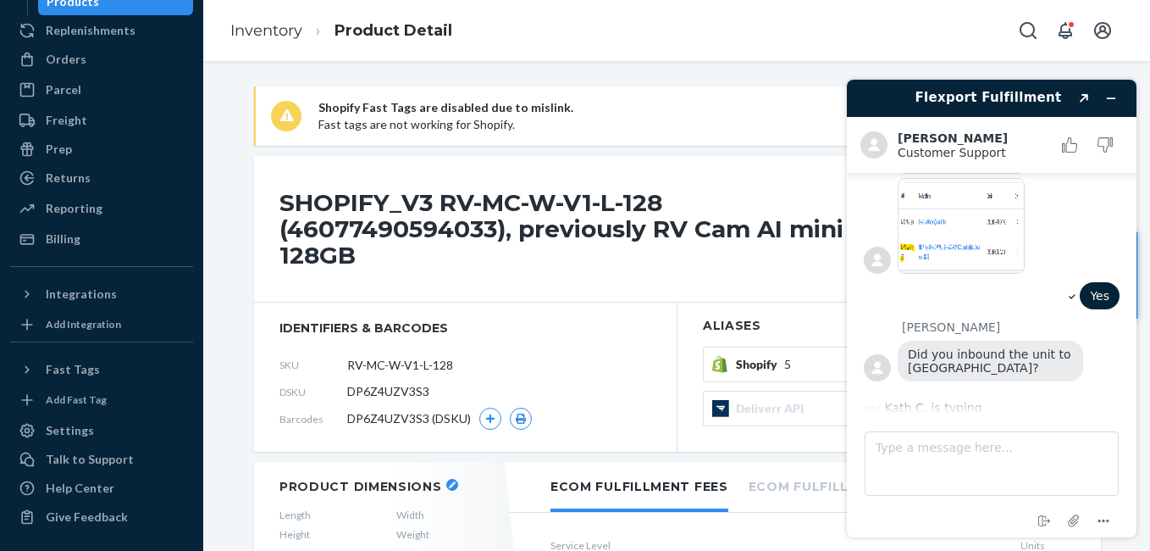
scroll to position [2584, 0]
click at [279, 31] on link "Inventory" at bounding box center [266, 30] width 72 height 19
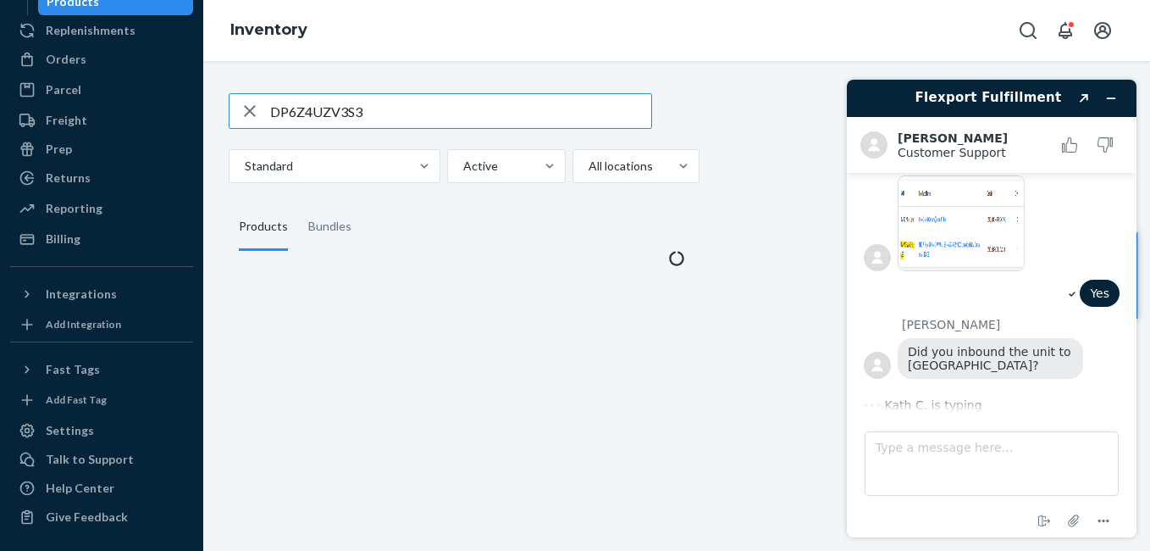
click at [390, 102] on input "DP6Z4UZV3S3" at bounding box center [460, 111] width 381 height 34
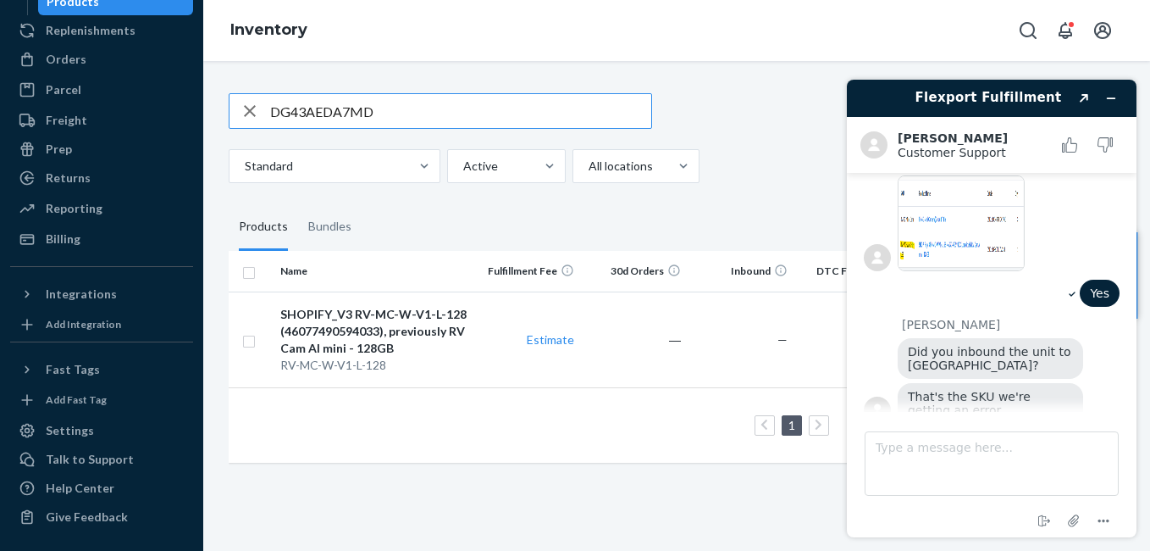
scroll to position [2596, 0]
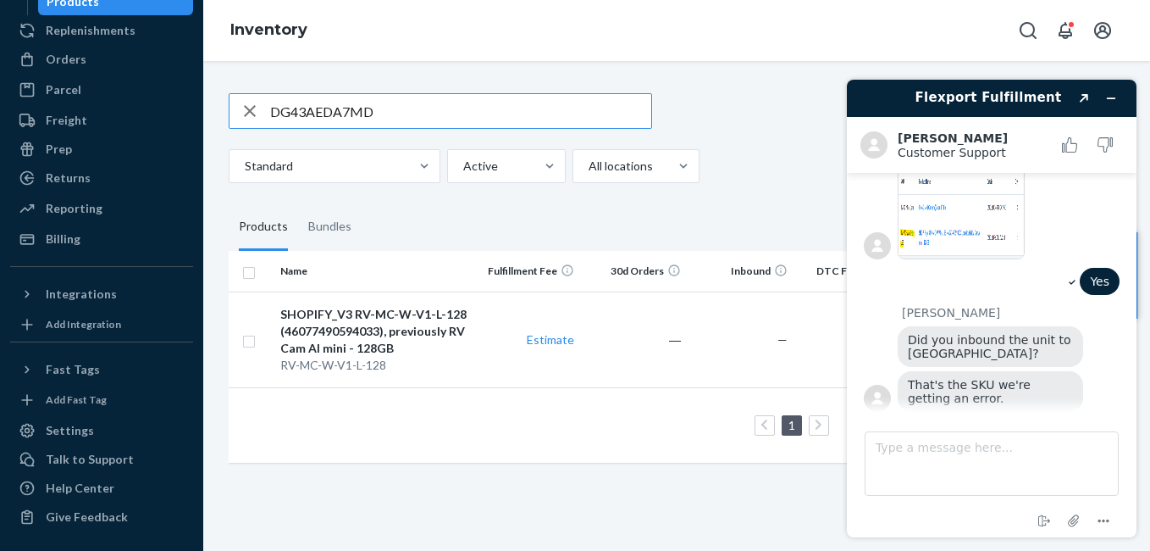
type input "DG43AEDA7MD"
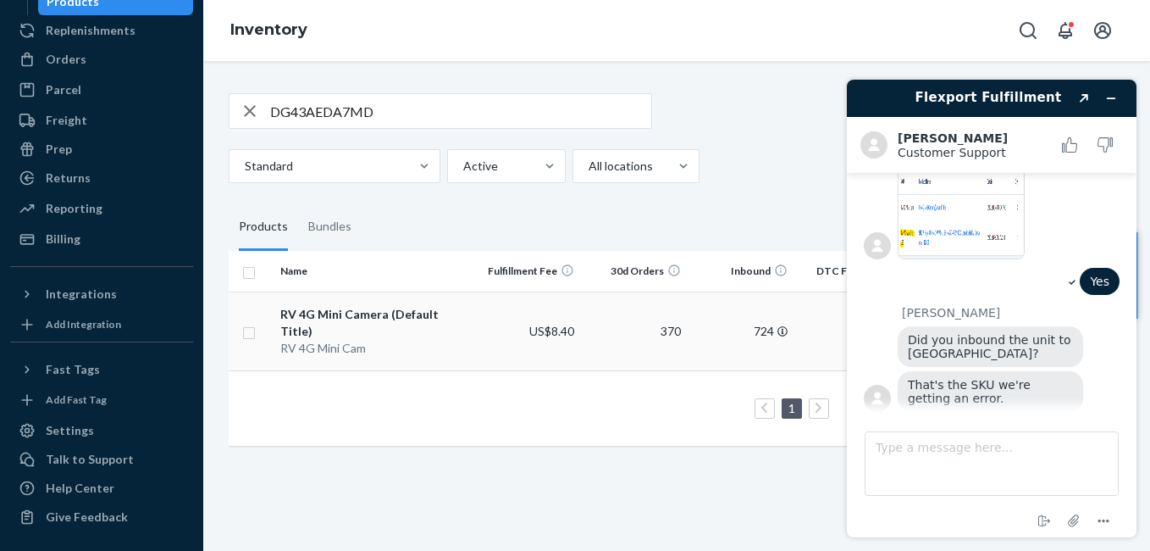
click at [368, 312] on div "RV 4G Mini Camera (Default Title)" at bounding box center [373, 323] width 187 height 34
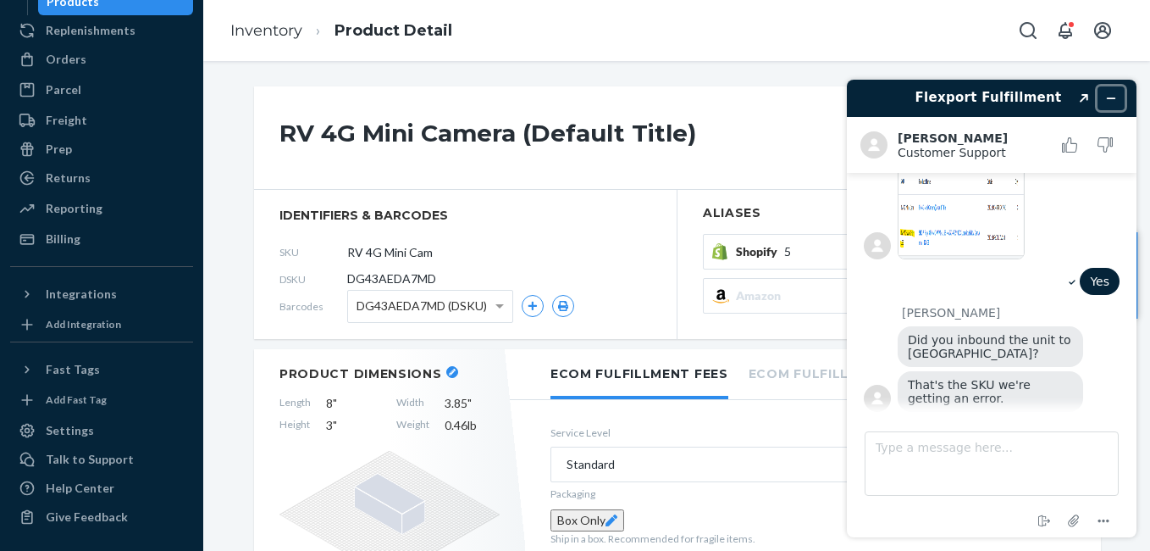
click at [1104, 97] on button "Minimise widget" at bounding box center [1111, 98] width 27 height 24
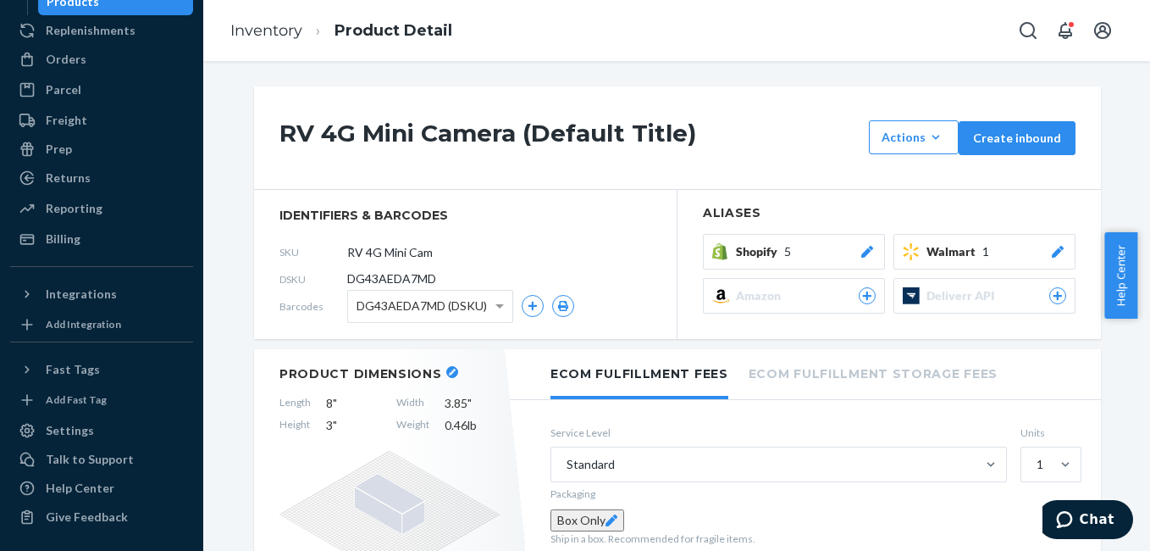
click at [866, 251] on icon at bounding box center [867, 252] width 17 height 12
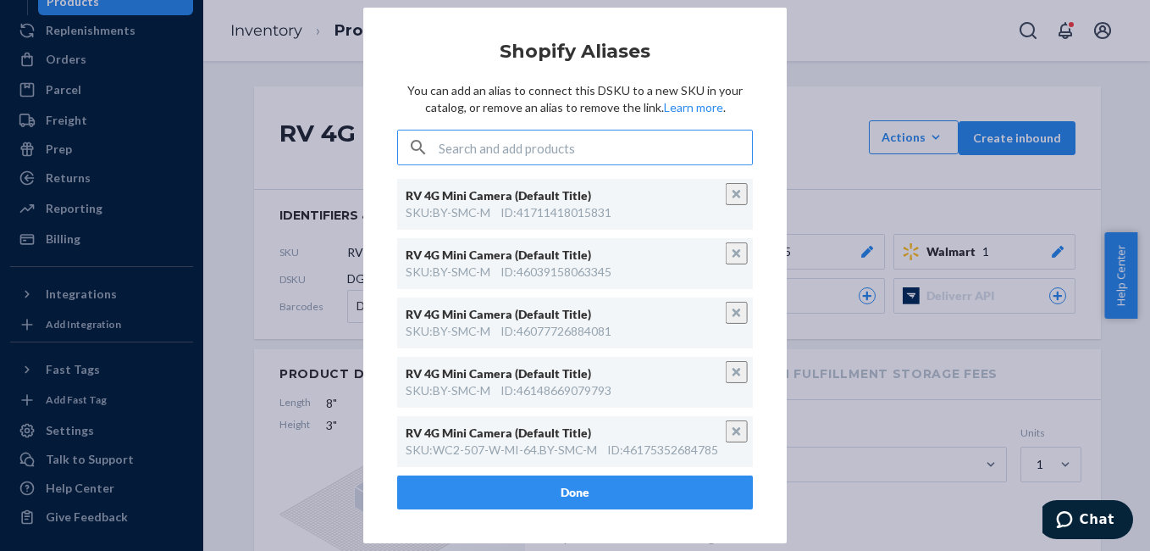
click at [246, 31] on div "× Shopify Aliases You can add an alias to connect this DSKU to a new SKU in you…" at bounding box center [575, 275] width 1150 height 551
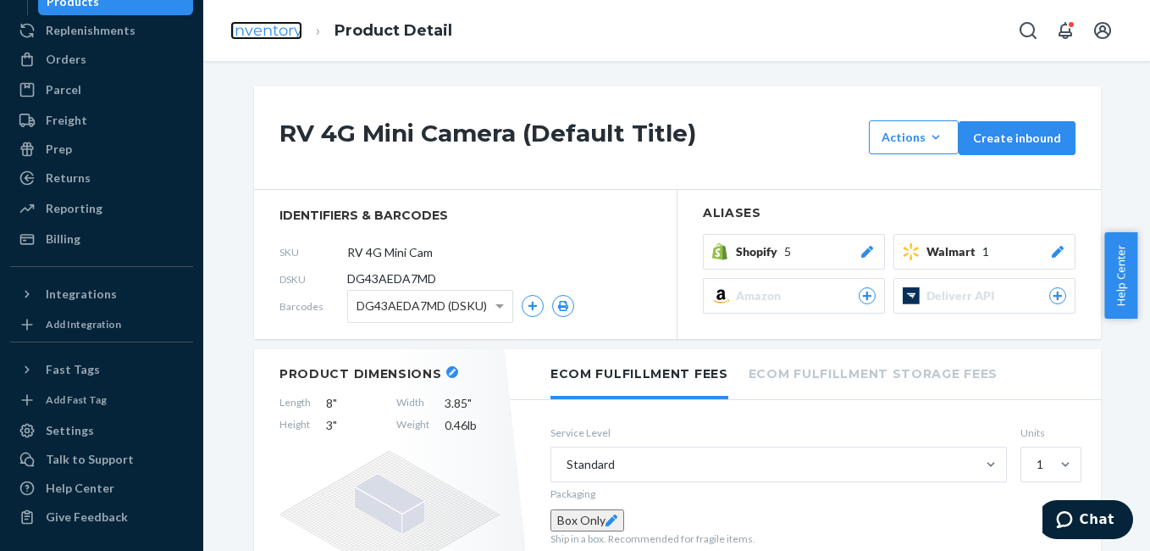
click at [246, 31] on link "Inventory" at bounding box center [266, 30] width 72 height 19
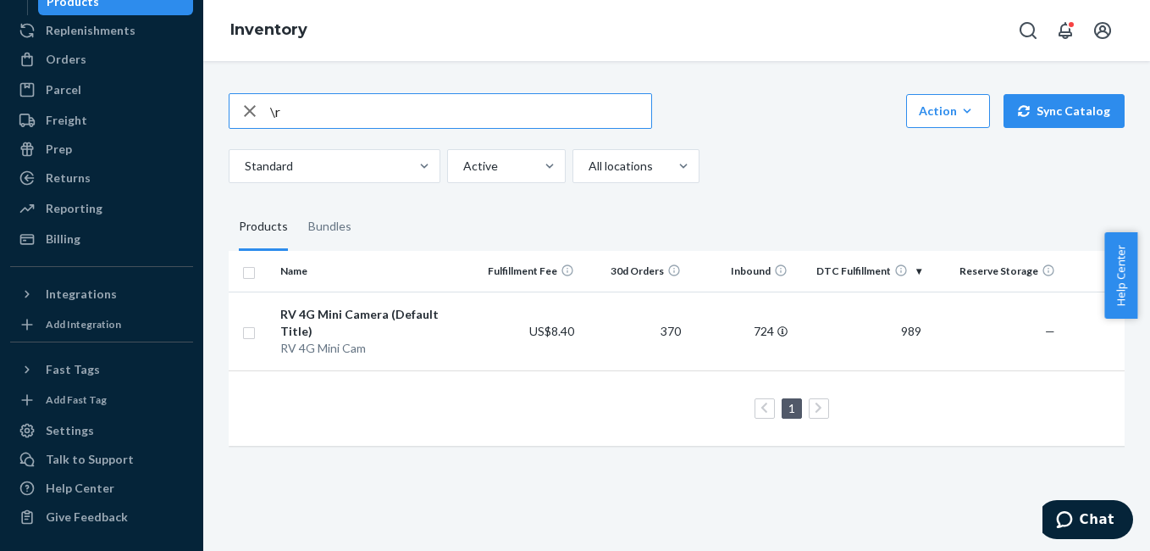
type input "\"
type input "rv"
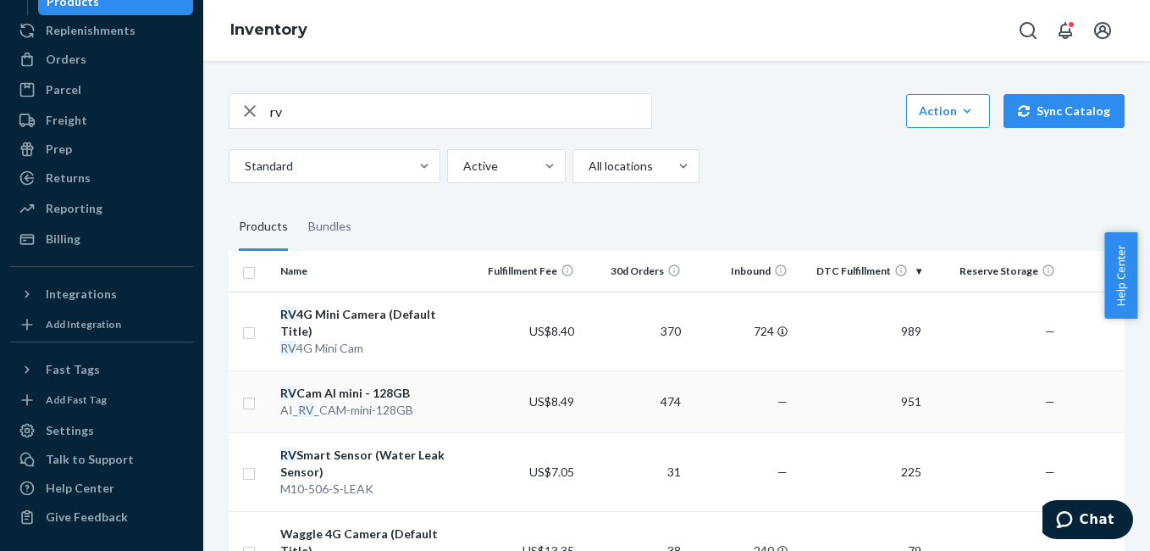
click at [387, 385] on div "RV Cam AI mini - 128GB" at bounding box center [373, 393] width 187 height 17
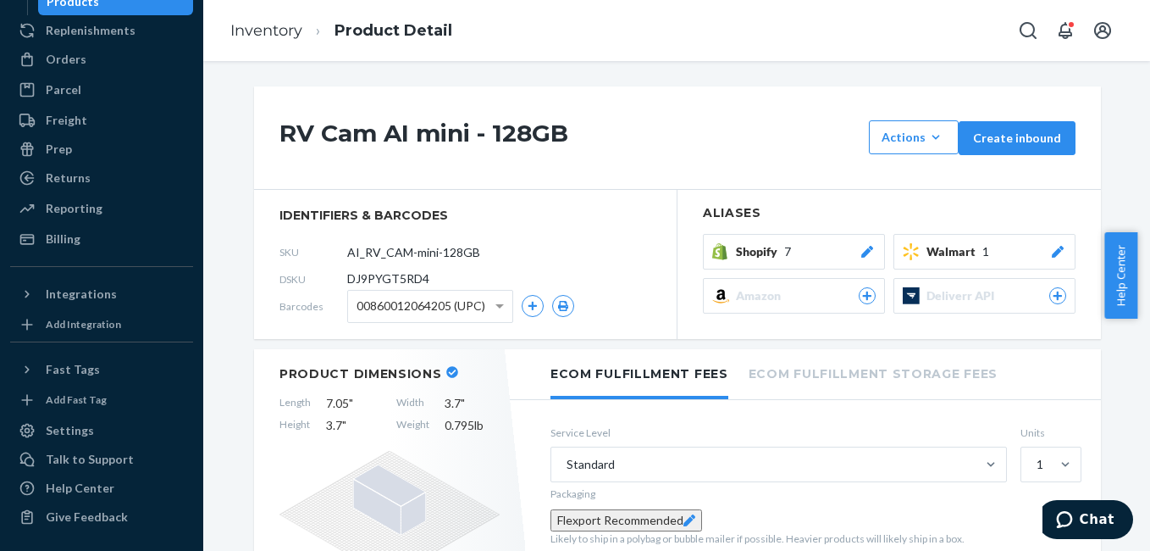
click at [864, 246] on icon at bounding box center [867, 252] width 12 height 12
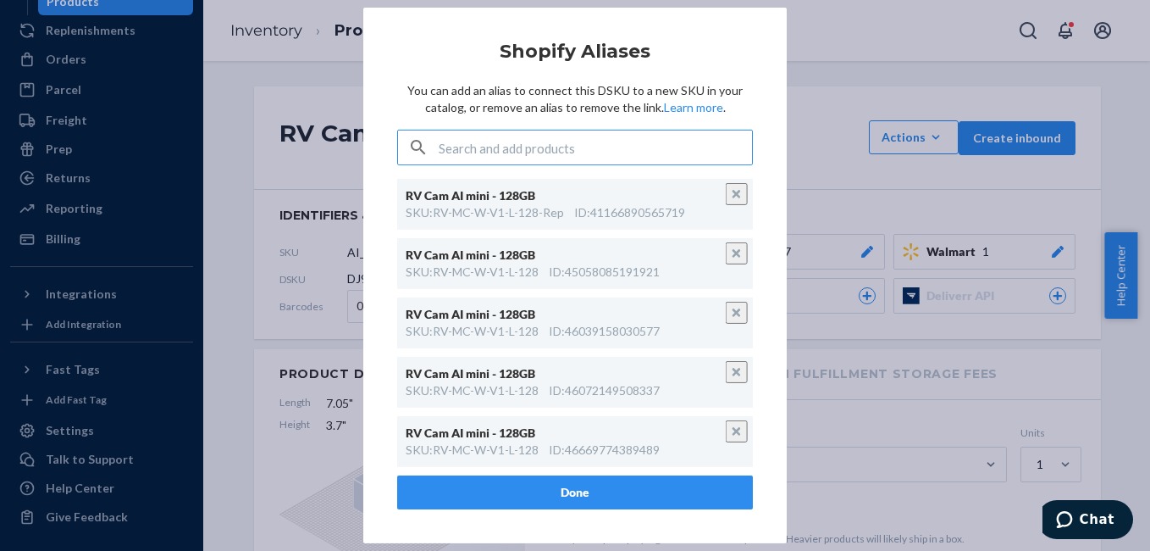
scroll to position [119, 0]
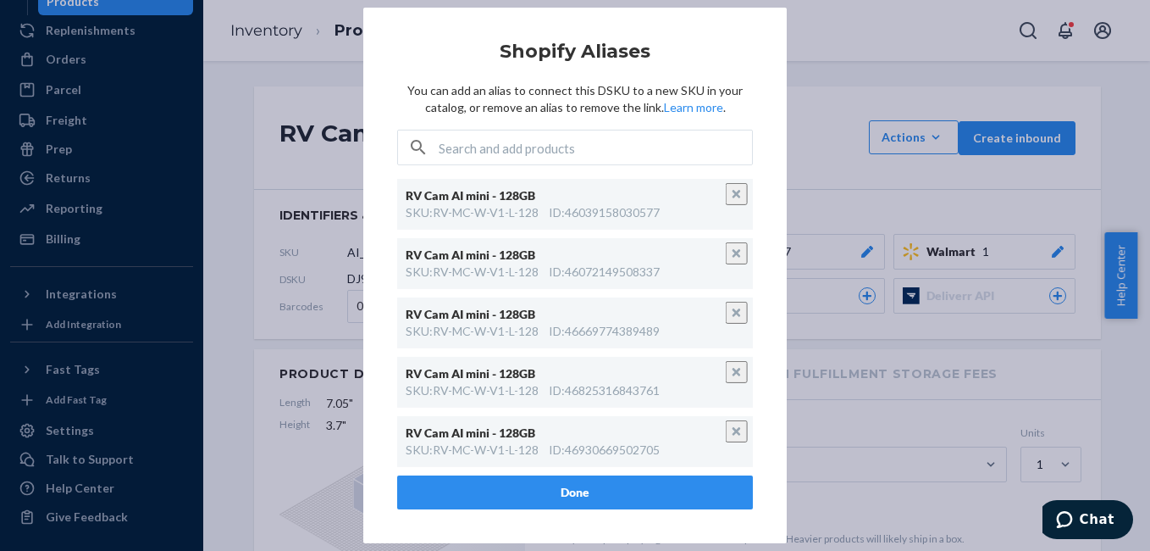
click at [812, 127] on div "× Shopify Aliases You can add an alias to connect this DSKU to a new SKU in you…" at bounding box center [575, 275] width 508 height 535
click at [827, 81] on div "× Shopify Aliases You can add an alias to connect this DSKU to a new SKU in you…" at bounding box center [575, 275] width 508 height 535
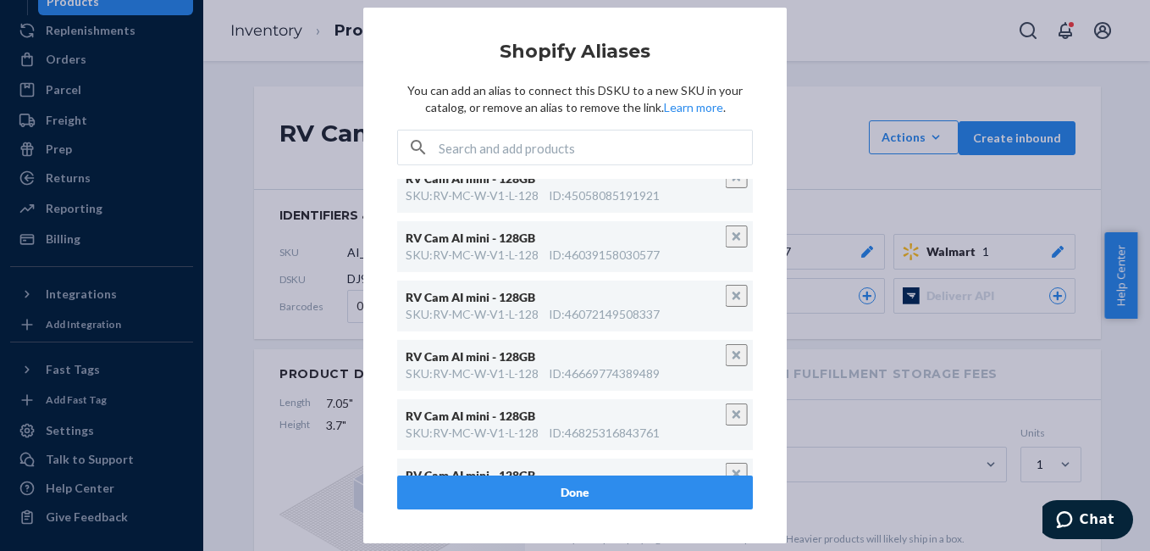
scroll to position [11, 0]
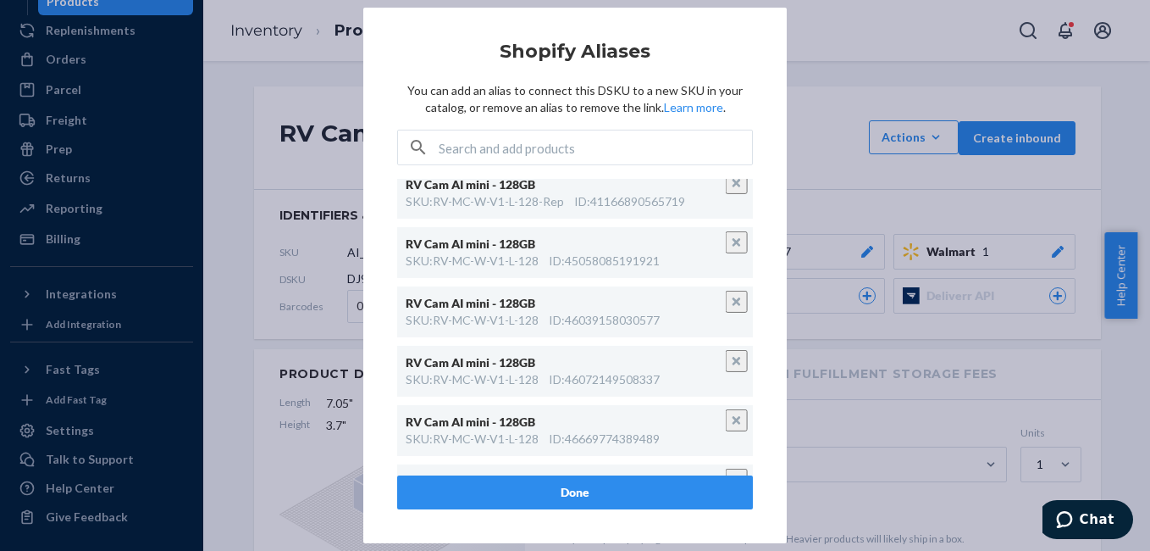
click at [577, 501] on button "Done" at bounding box center [575, 492] width 356 height 34
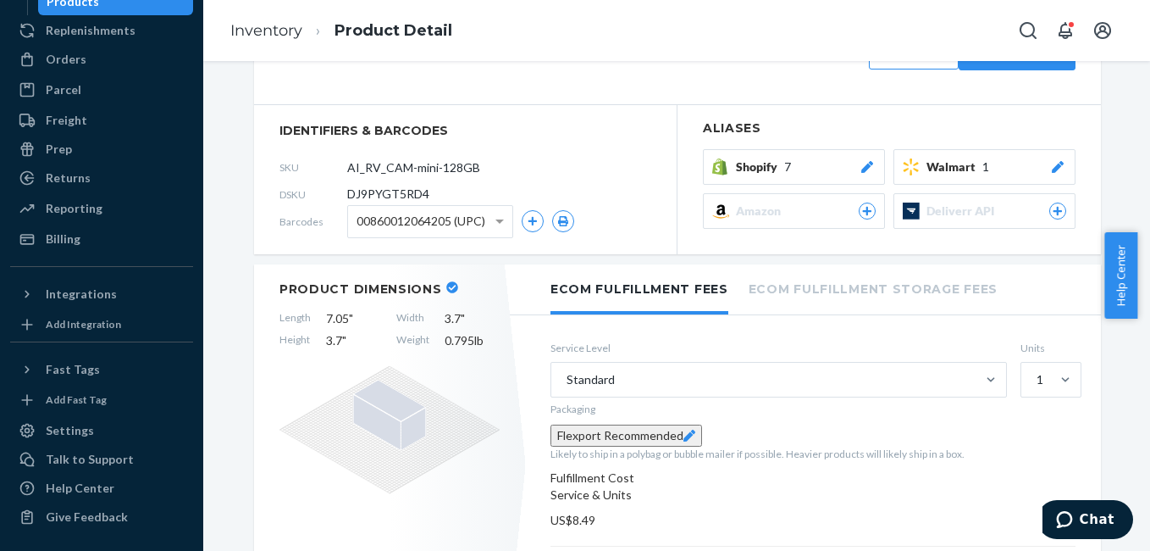
scroll to position [0, 0]
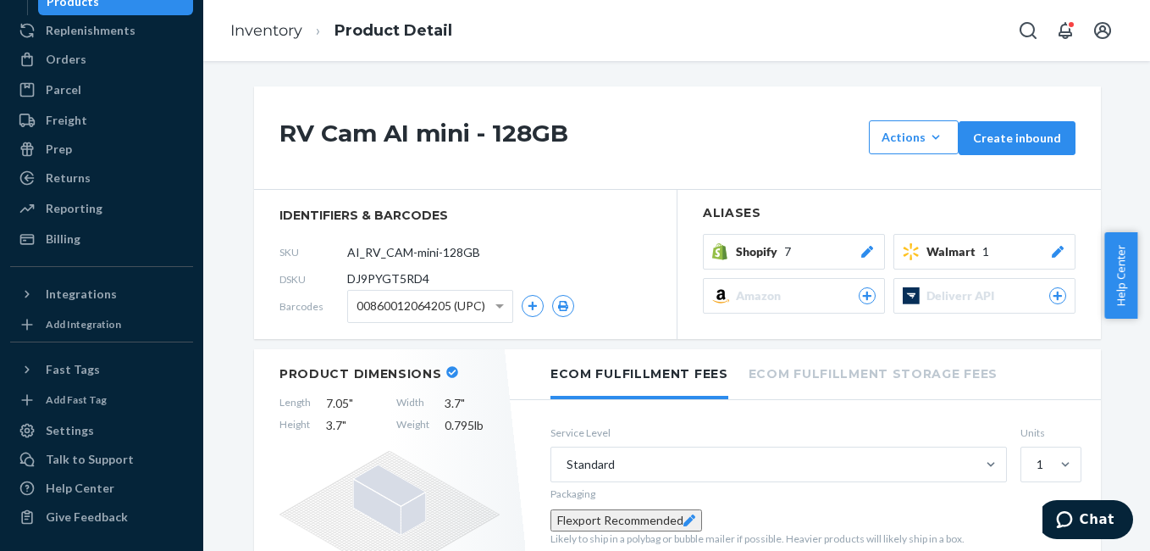
click at [861, 248] on icon at bounding box center [867, 252] width 12 height 12
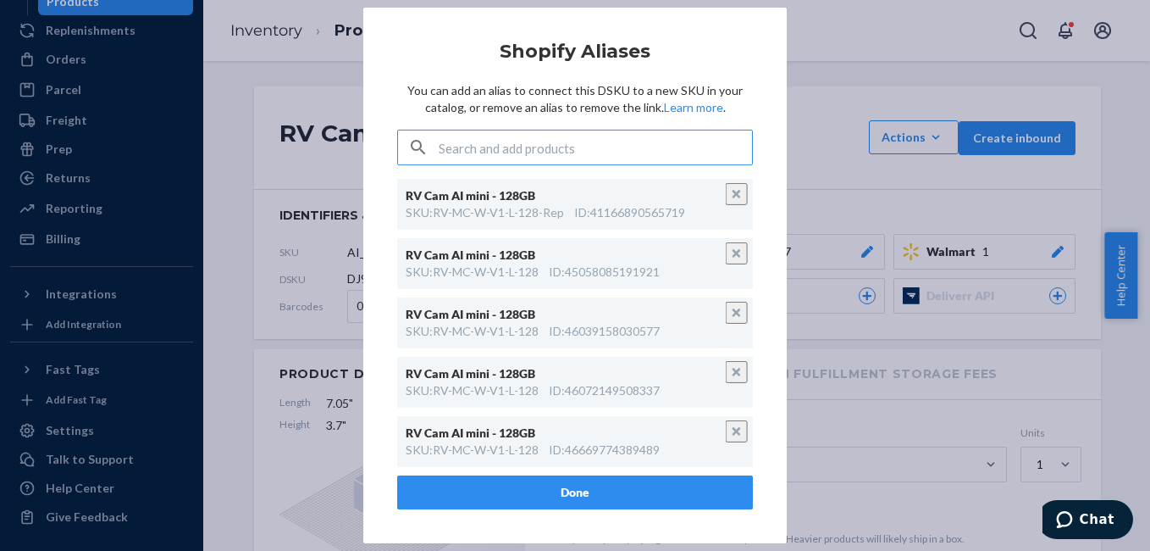
click at [580, 148] on input "text" at bounding box center [595, 147] width 313 height 34
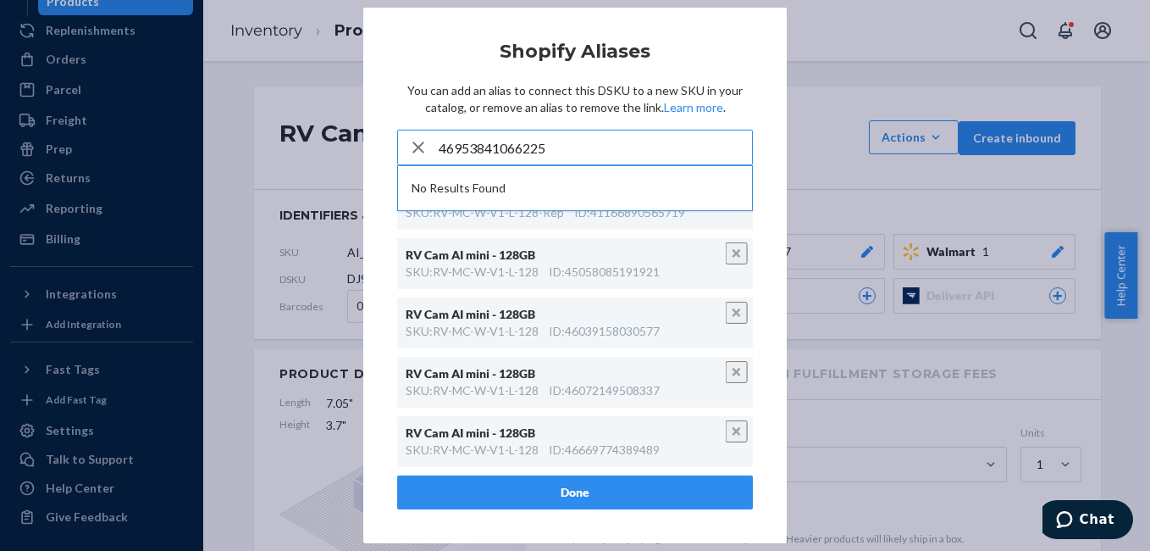
paste input "RV-MC-W-V1-L-128"
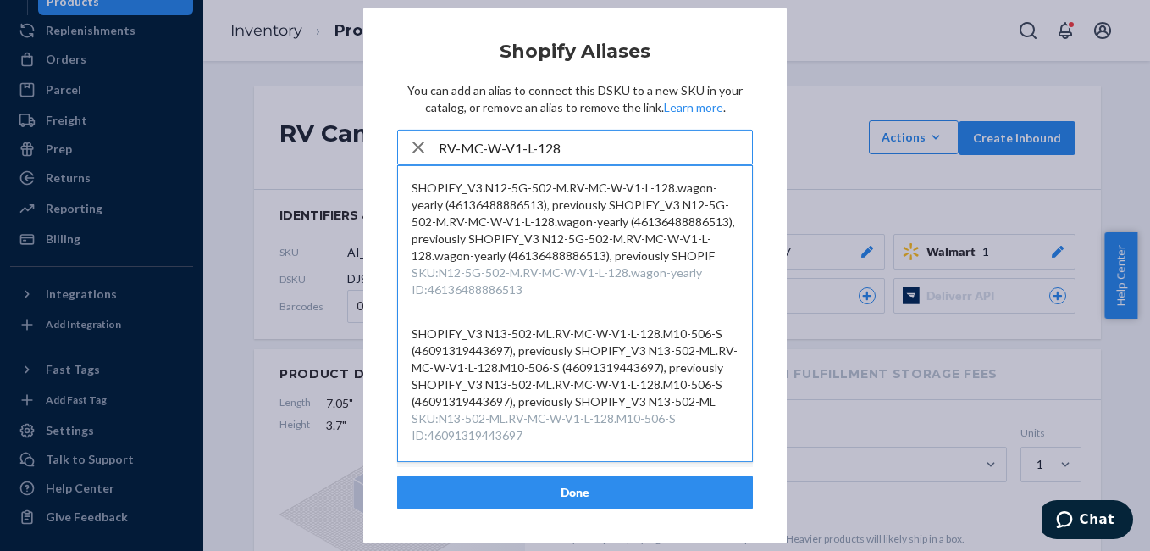
type input "RV-MC-W-V1-L-128"
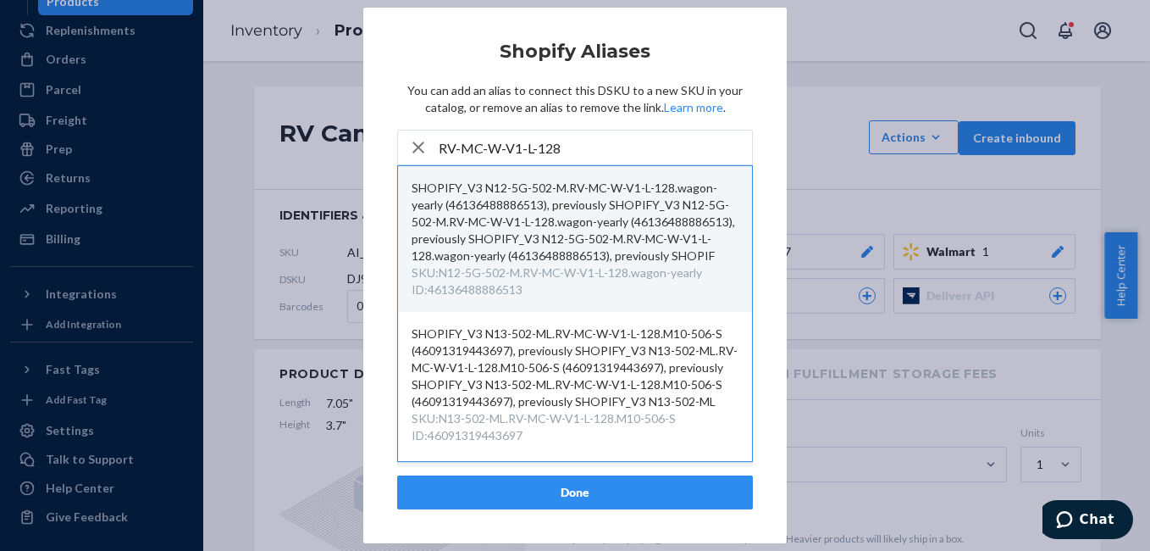
scroll to position [1406, 0]
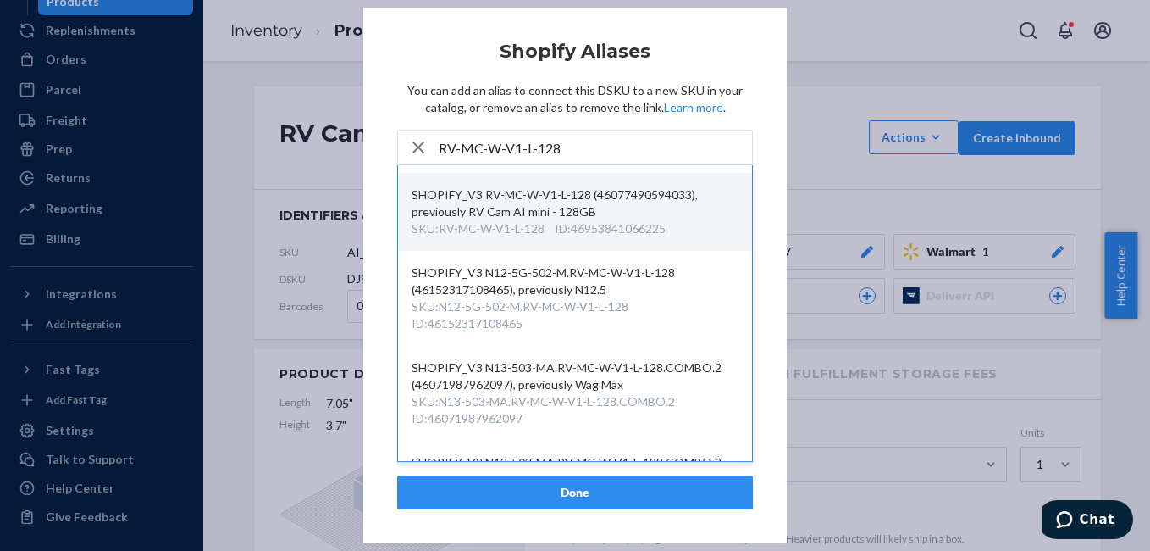
click at [561, 220] on div "SHOPIFY_V3 RV-MC-W-V1-L-128 (46077490594033), previously RV Cam AI mini - 128GB" at bounding box center [575, 203] width 327 height 34
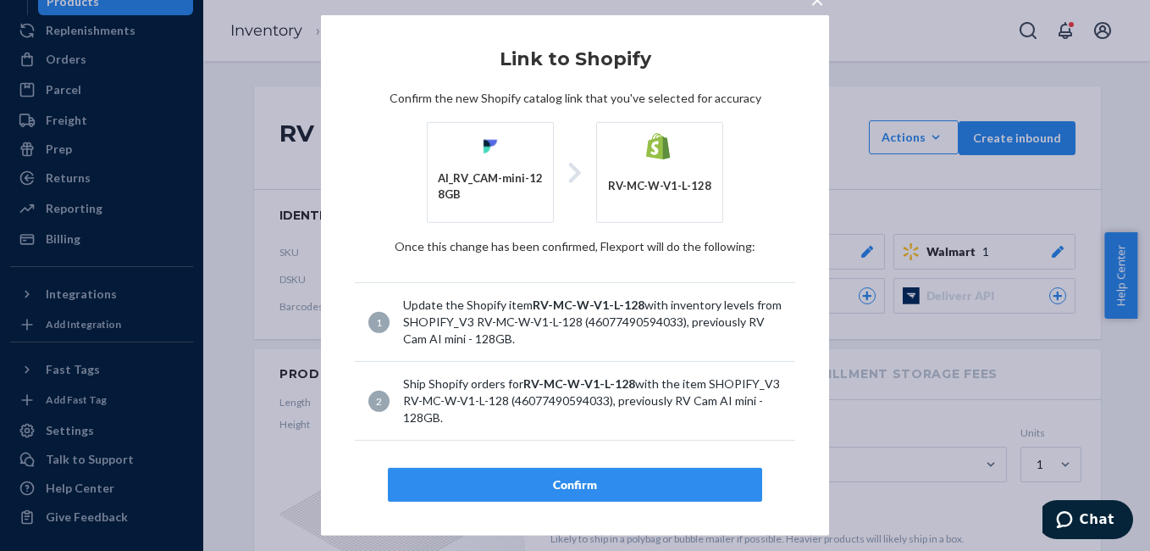
click at [563, 478] on div "Confirm" at bounding box center [575, 484] width 346 height 17
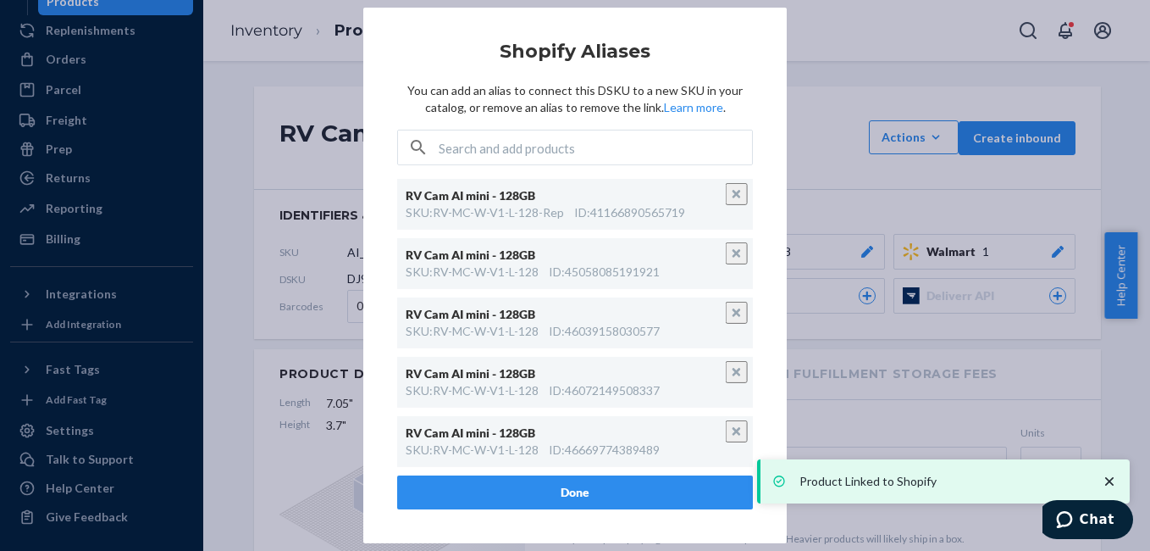
click at [563, 490] on button "Done" at bounding box center [575, 492] width 356 height 34
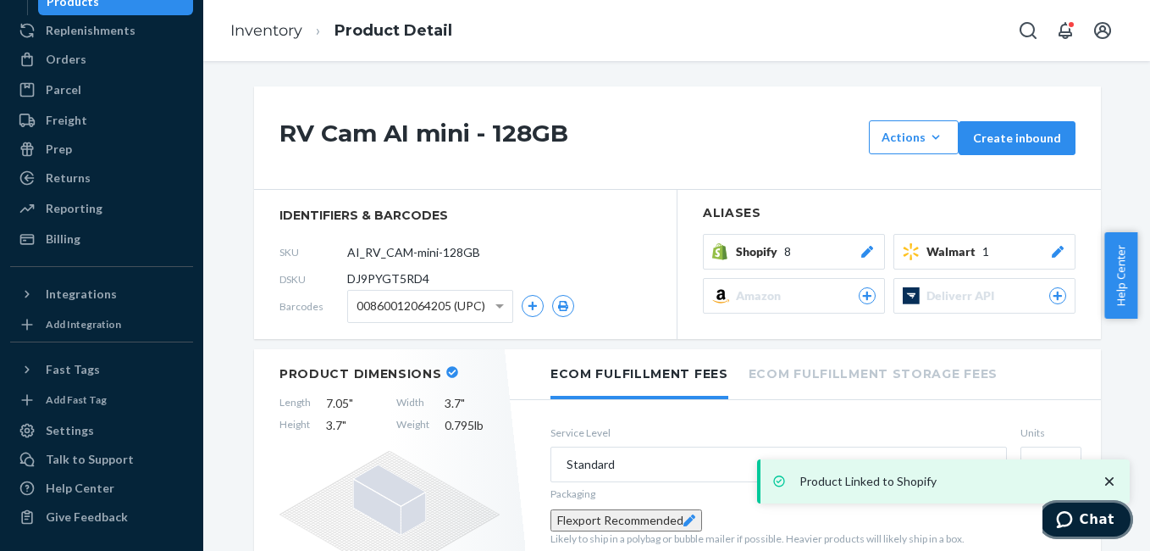
click at [1095, 518] on span "Chat" at bounding box center [1097, 519] width 35 height 15
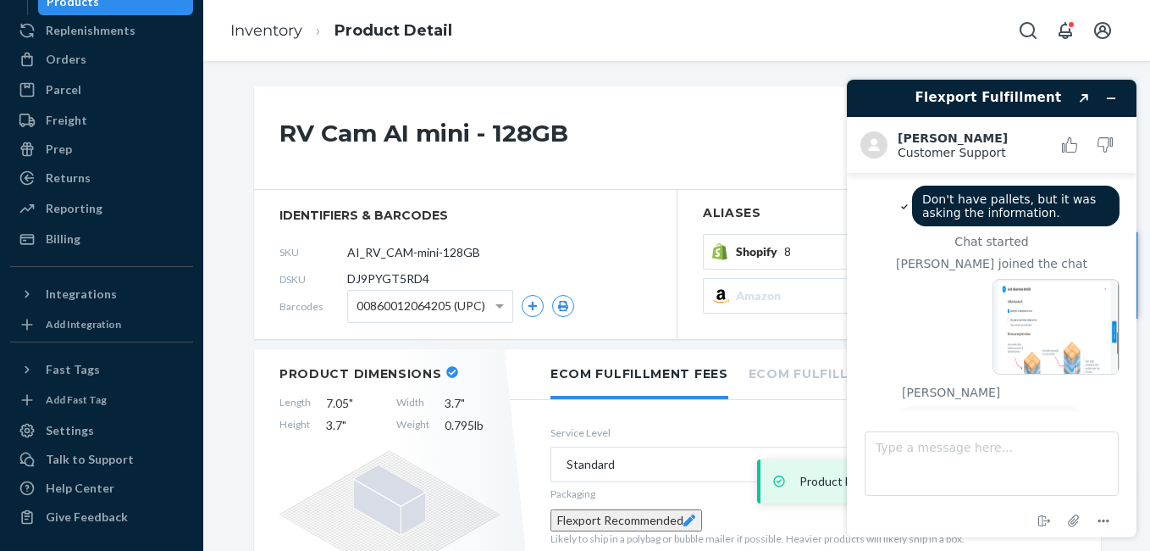
scroll to position [2596, 0]
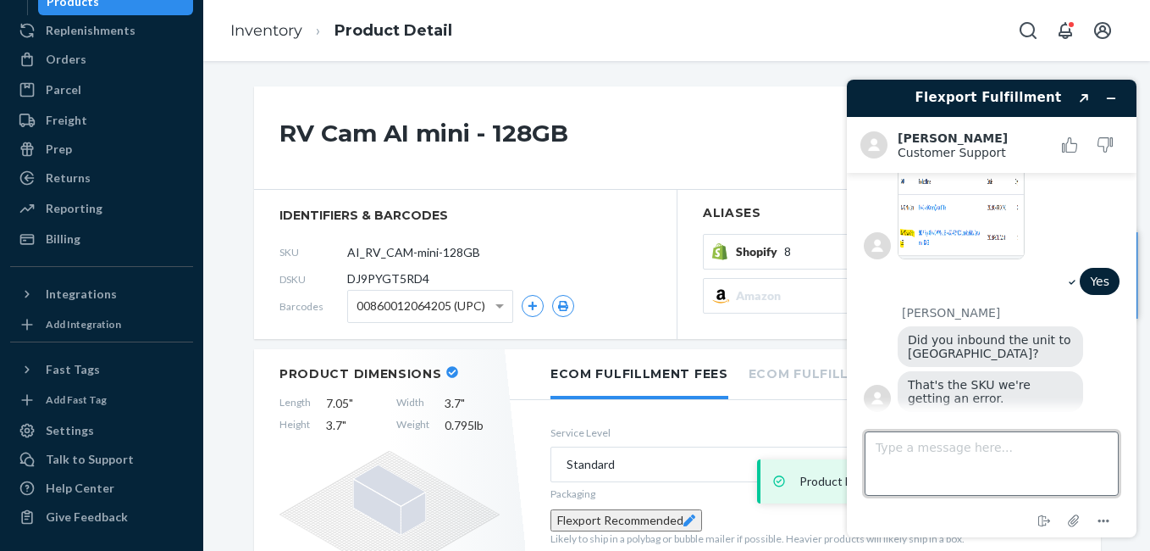
click at [921, 465] on textarea "Type a message here..." at bounding box center [992, 463] width 254 height 64
type textarea "Ok got it."
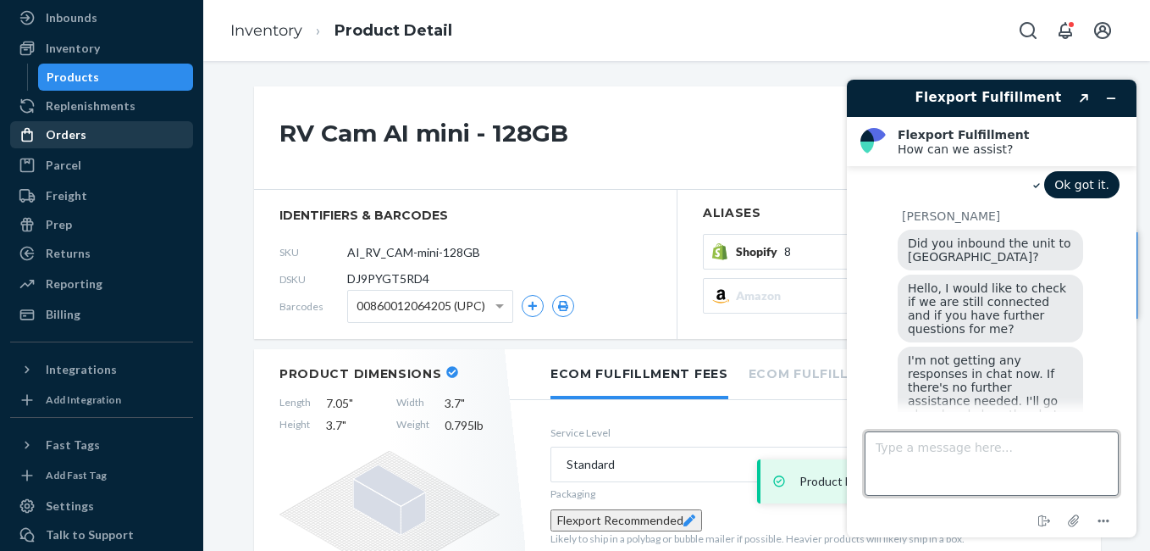
scroll to position [0, 0]
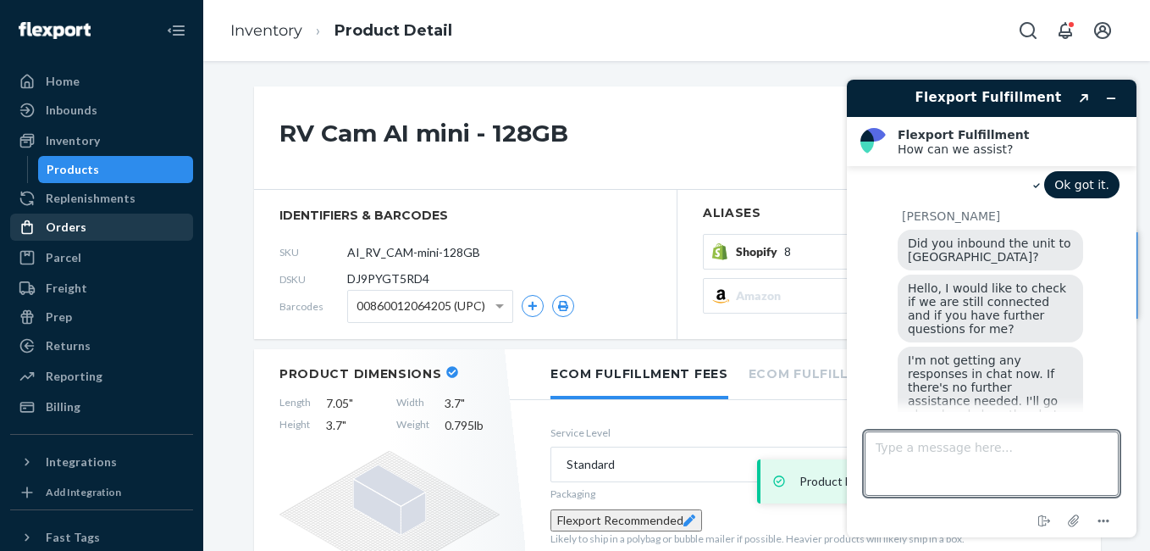
click at [67, 223] on div "Orders" at bounding box center [66, 227] width 41 height 17
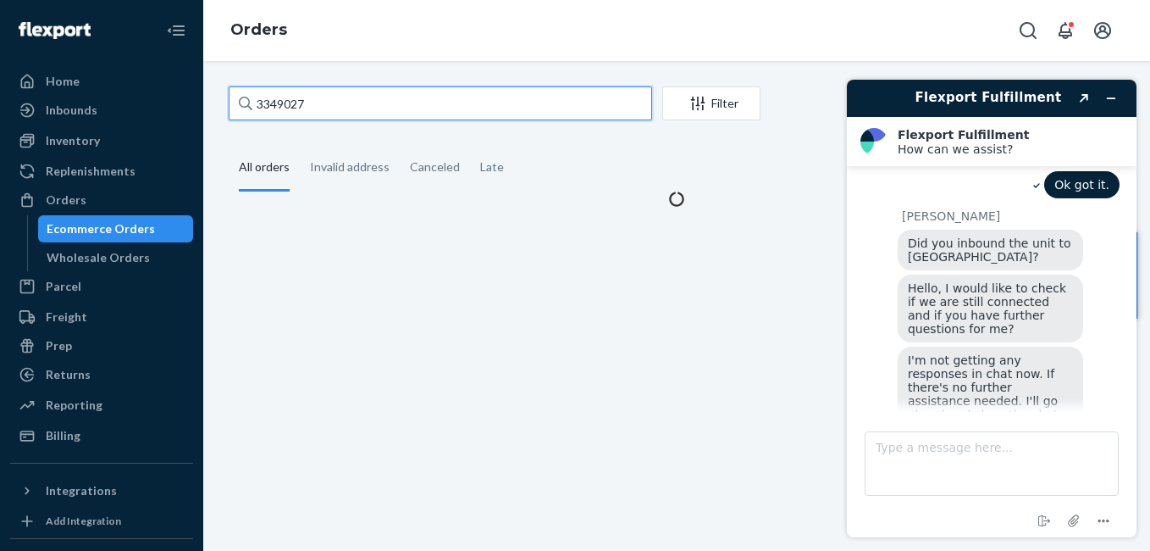
click at [319, 102] on input "3349027" at bounding box center [440, 103] width 423 height 34
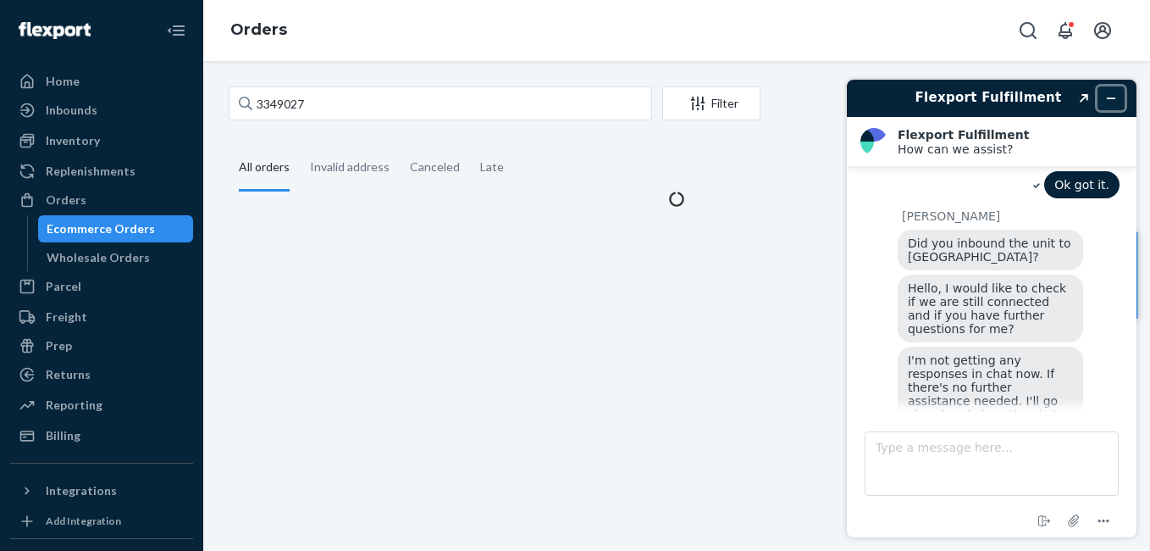
click at [1112, 97] on icon "Minimise widget" at bounding box center [1111, 98] width 12 height 12
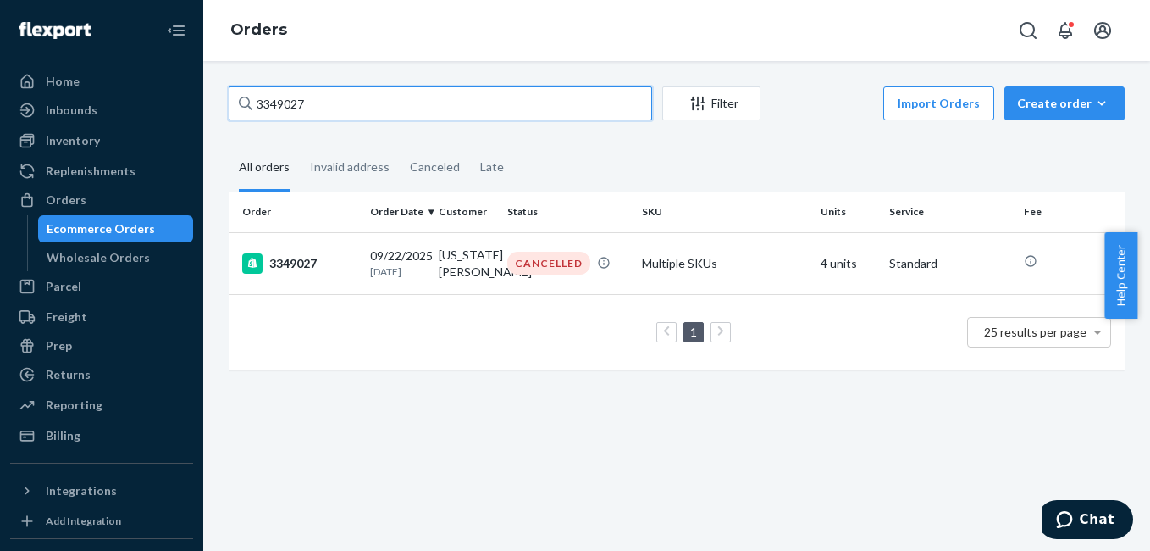
click at [407, 113] on input "3349027" at bounding box center [440, 103] width 423 height 34
paste input "8643"
type input "3348643"
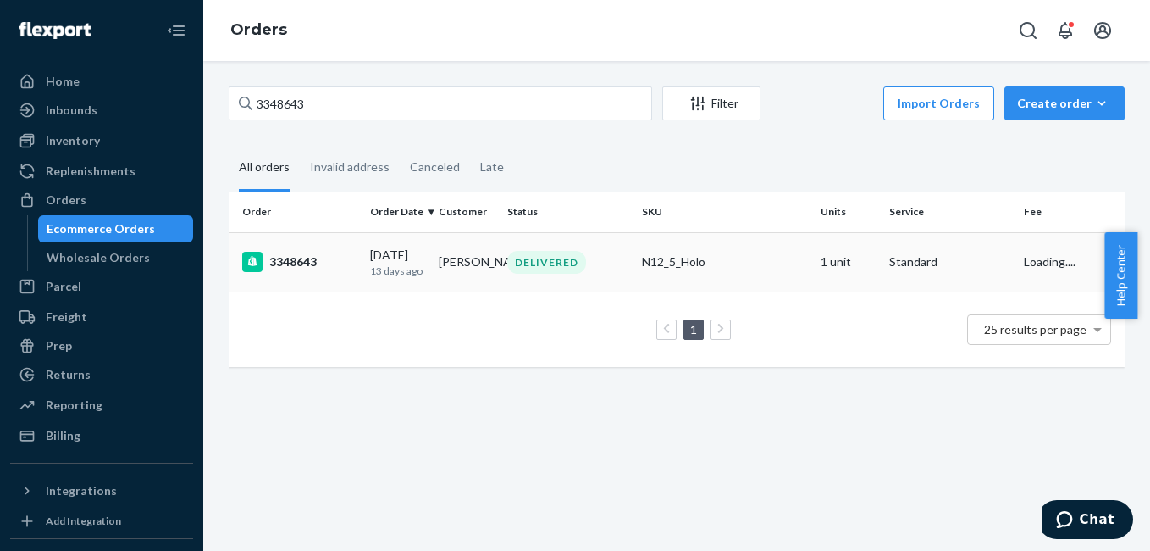
click at [274, 263] on div "3348643" at bounding box center [299, 262] width 114 height 20
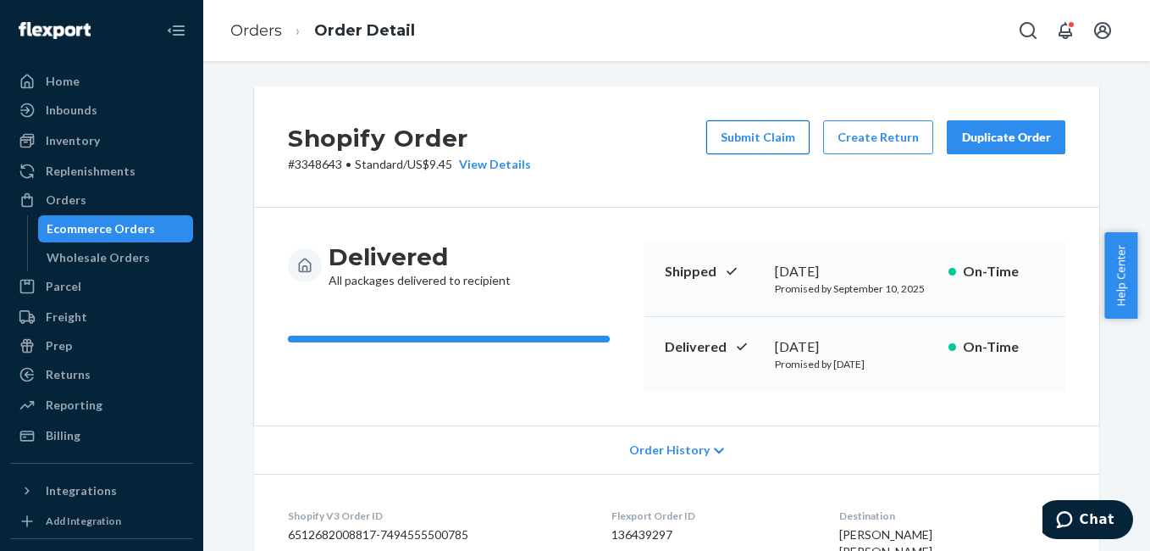
click at [746, 148] on button "Submit Claim" at bounding box center [757, 137] width 103 height 34
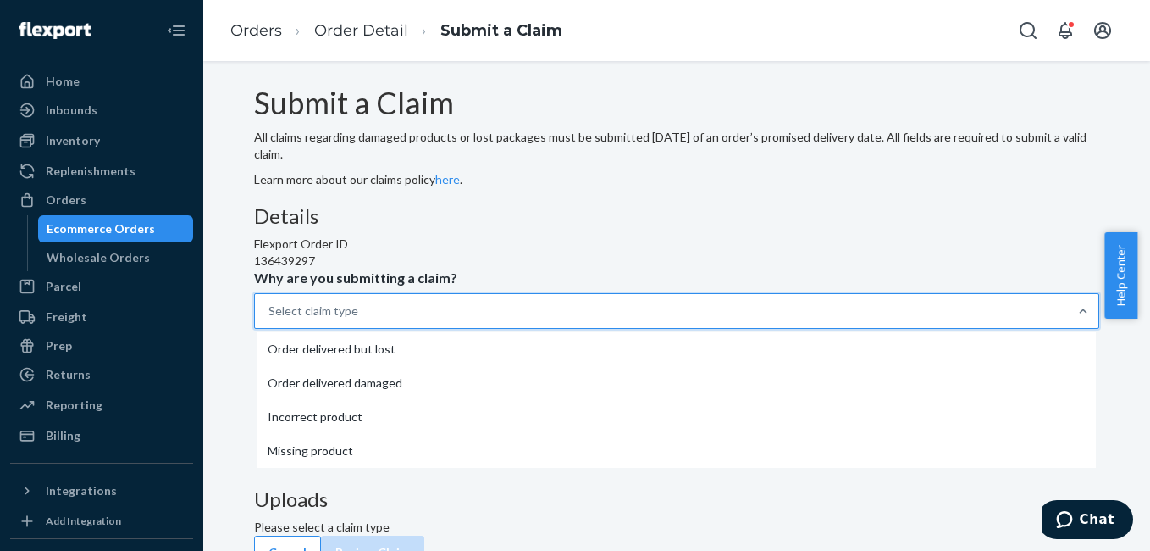
click at [539, 328] on div "Select claim type" at bounding box center [661, 311] width 813 height 34
click at [270, 319] on input "Why are you submitting a claim? option Order delivered but lost focused, 1 of 4…" at bounding box center [269, 310] width 2 height 17
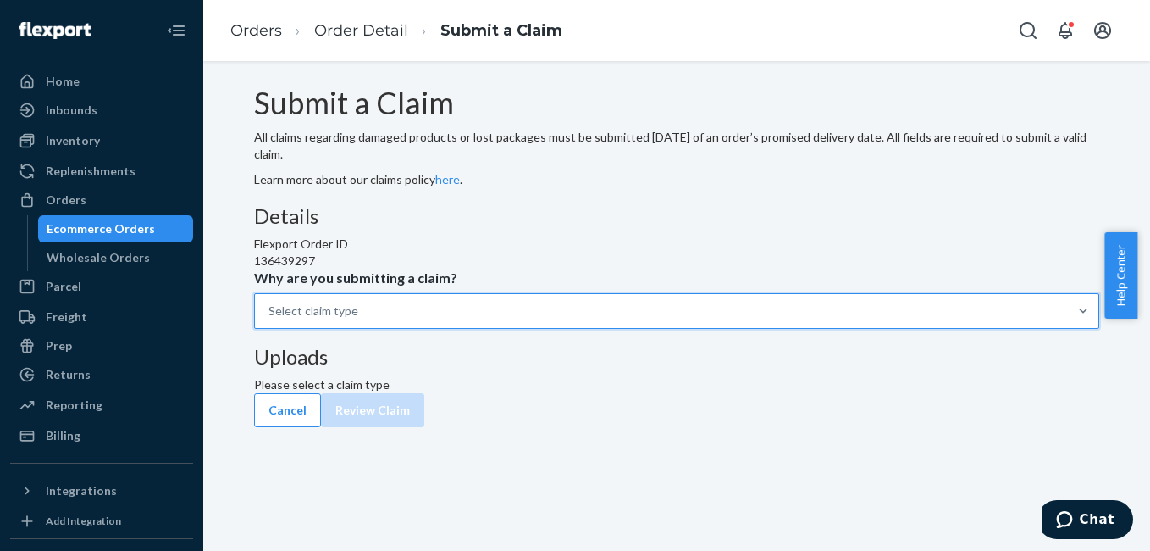
click at [358, 319] on div "Select claim type" at bounding box center [313, 310] width 90 height 17
click at [270, 319] on input "Why are you submitting a claim? 0 results available. Select is focused ,type to…" at bounding box center [269, 310] width 2 height 17
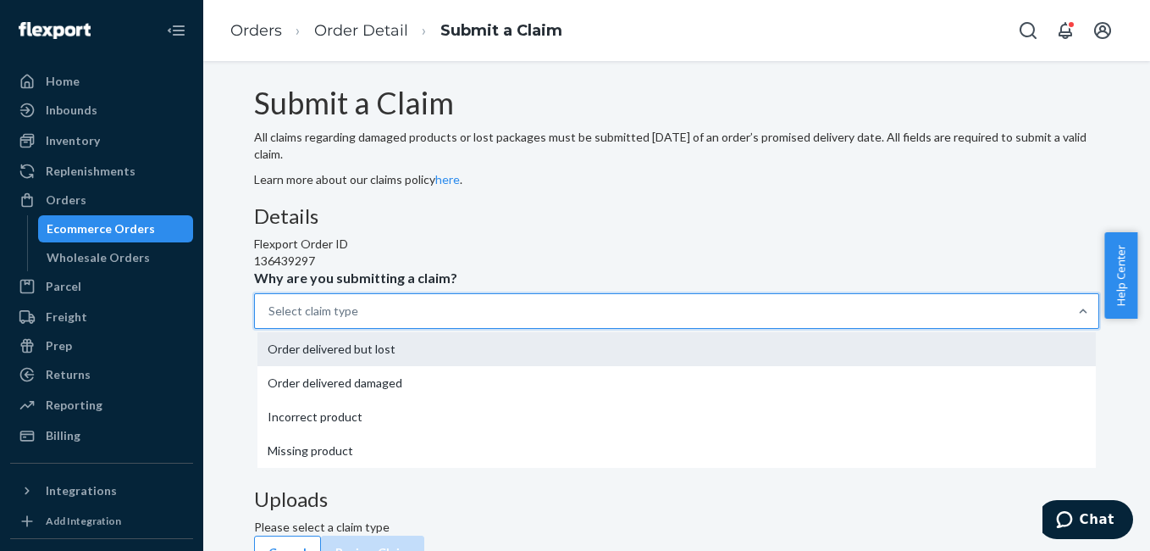
click at [506, 332] on div "Order delivered but lost" at bounding box center [676, 349] width 838 height 34
click at [270, 302] on input "Why are you submitting a claim? option Order delivered but lost focused, 0 of 4…" at bounding box center [269, 310] width 2 height 17
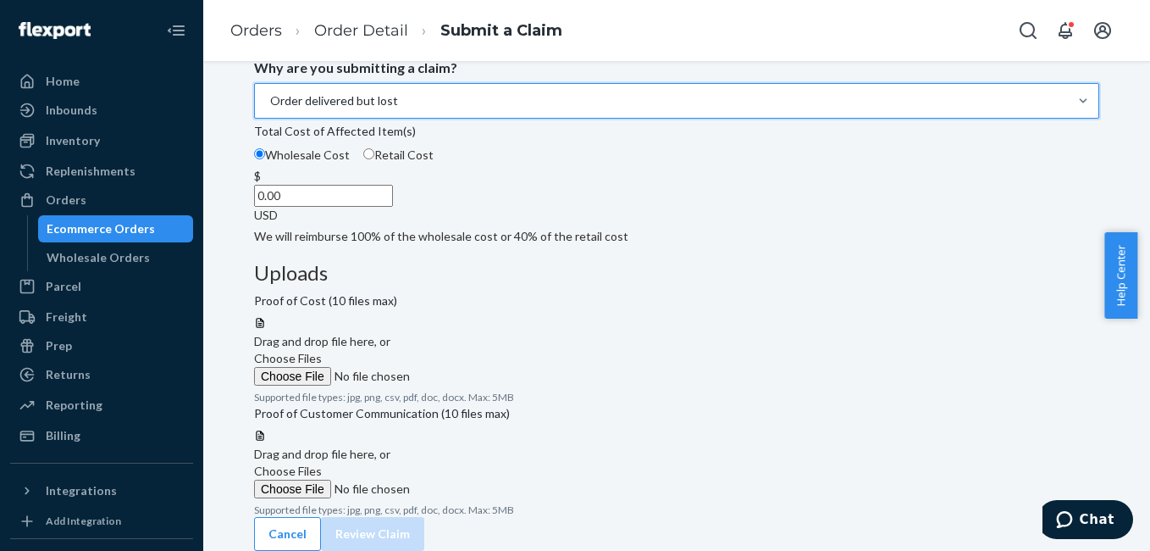
scroll to position [266, 0]
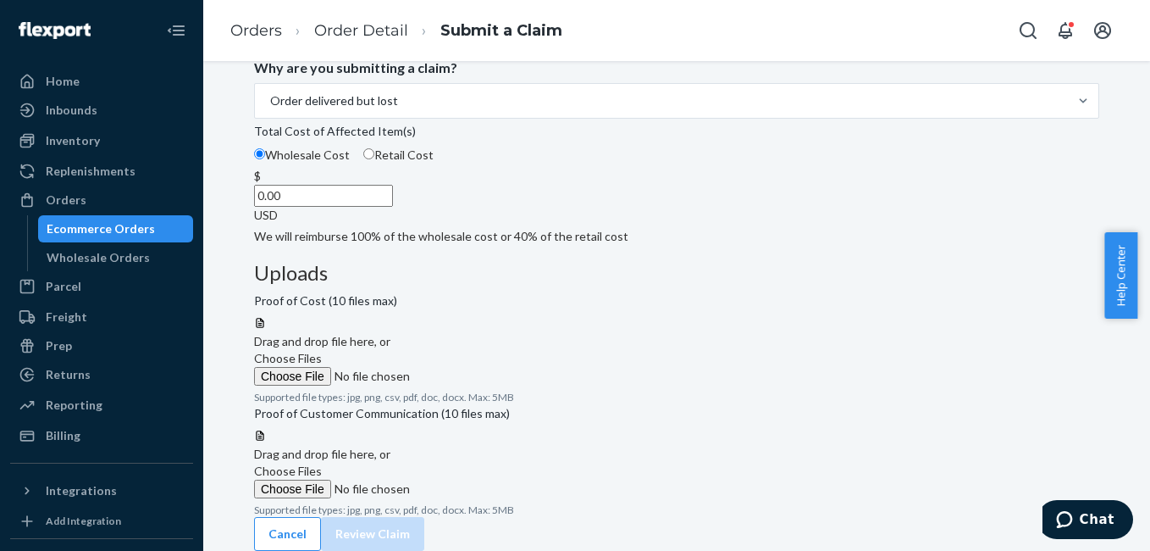
click at [434, 163] on label "Retail Cost" at bounding box center [398, 155] width 70 height 17
click at [374, 159] on input "Retail Cost" at bounding box center [368, 153] width 11 height 11
radio input "true"
radio input "false"
click at [393, 207] on input "0.00" at bounding box center [323, 196] width 139 height 22
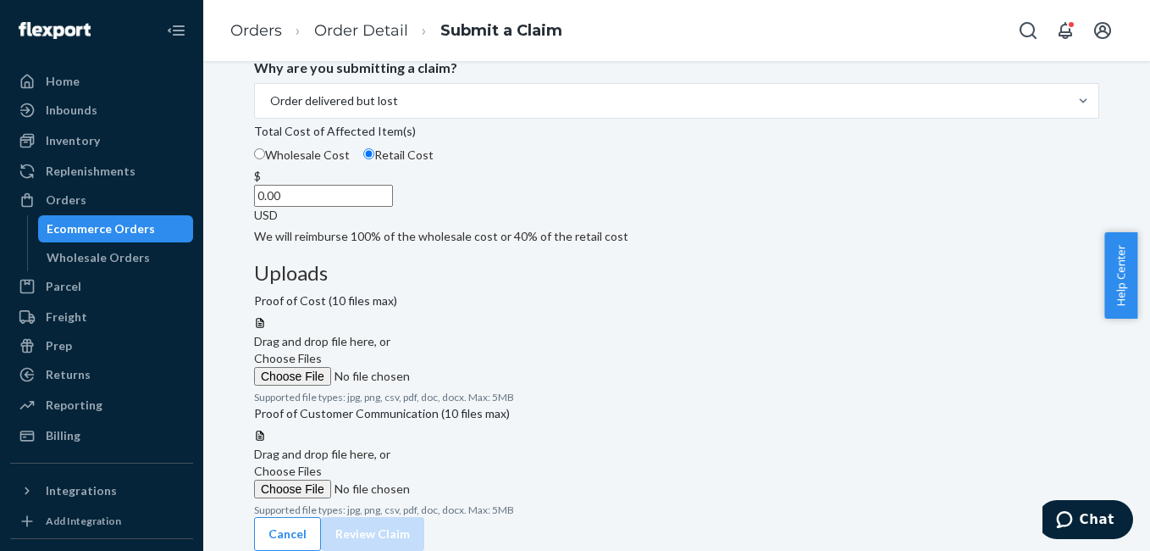
click at [322, 351] on span "Choose Files" at bounding box center [288, 358] width 68 height 14
click at [484, 367] on input "Choose Files" at bounding box center [369, 376] width 230 height 19
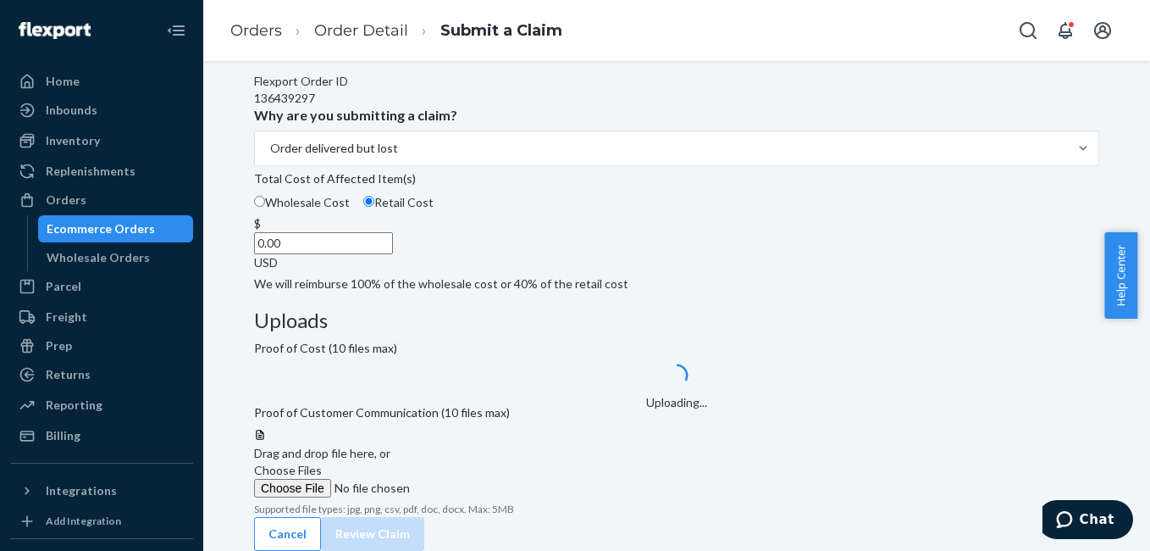
click at [393, 254] on input "0.00" at bounding box center [323, 243] width 139 height 22
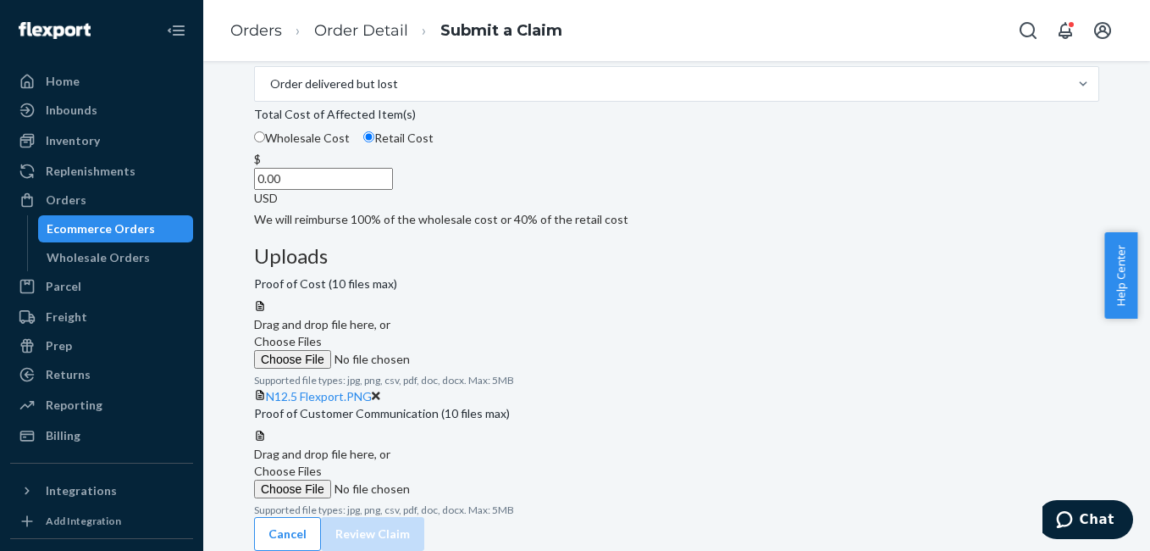
click at [322, 463] on span "Choose Files" at bounding box center [288, 470] width 68 height 14
click at [484, 479] on input "Choose Files" at bounding box center [369, 488] width 230 height 19
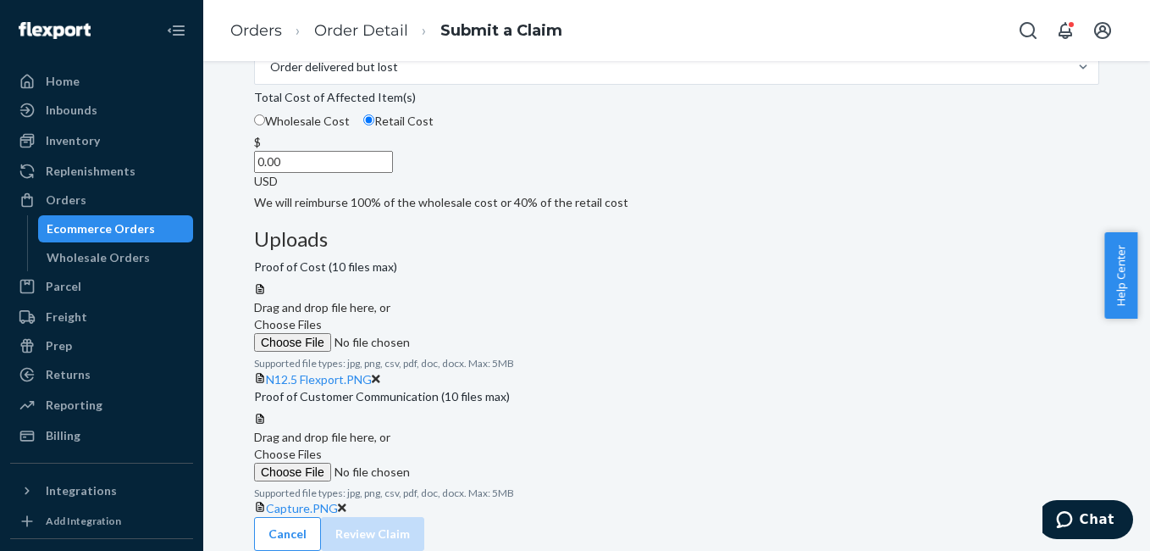
click at [346, 501] on icon at bounding box center [342, 507] width 8 height 12
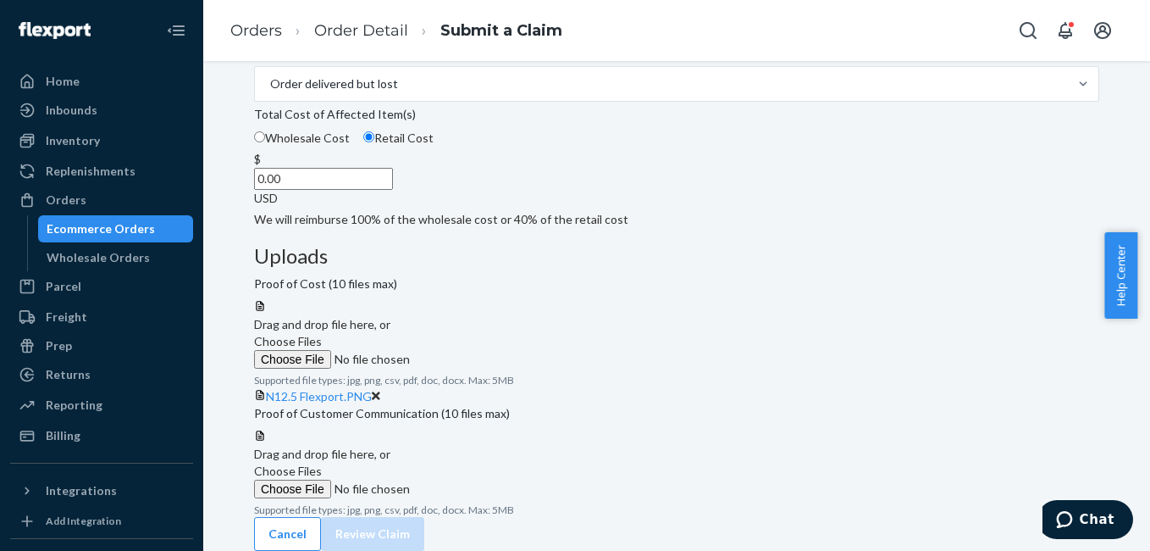
click at [322, 463] on span "Choose Files" at bounding box center [288, 470] width 68 height 14
click at [484, 479] on input "Choose Files" at bounding box center [369, 488] width 230 height 19
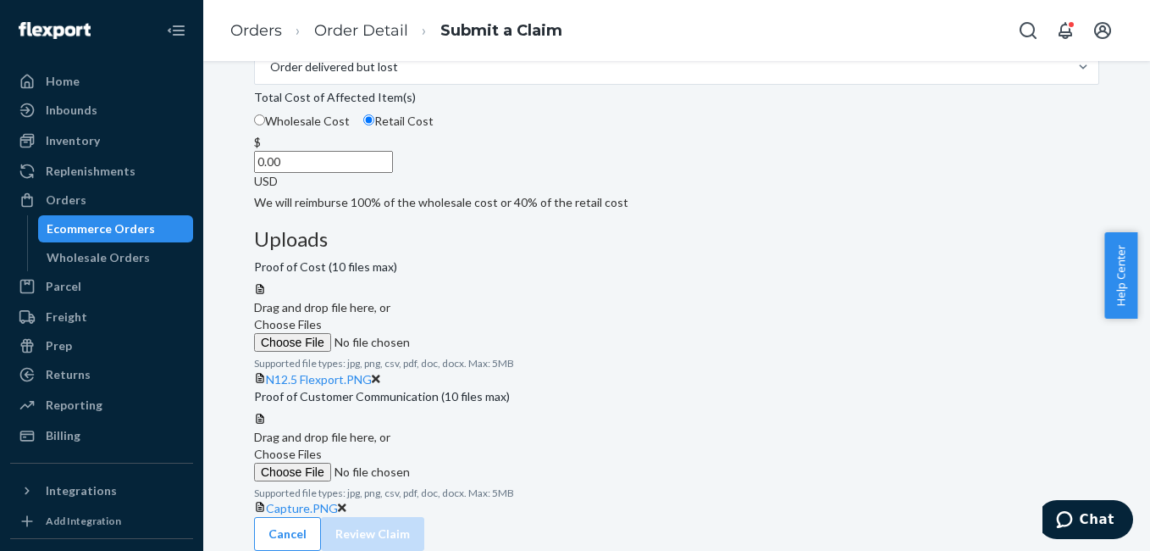
click at [322, 446] on span "Choose Files" at bounding box center [288, 453] width 68 height 14
click at [484, 462] on input "Choose Files" at bounding box center [369, 471] width 230 height 19
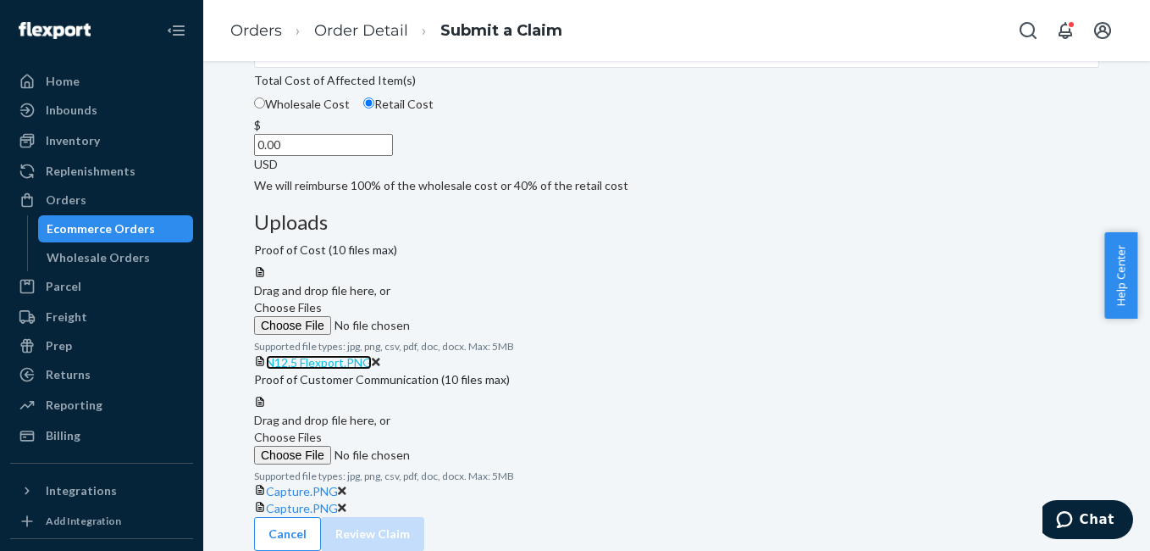
click at [372, 355] on span "N12.5 Flexport.PNG" at bounding box center [319, 362] width 106 height 14
click at [393, 156] on input "0.00" at bounding box center [323, 145] width 139 height 22
type input "299.00"
click at [553, 194] on div "Details Flexport Order ID 136439297 Why are you submitting a claim? Order deliv…" at bounding box center [676, 69] width 845 height 250
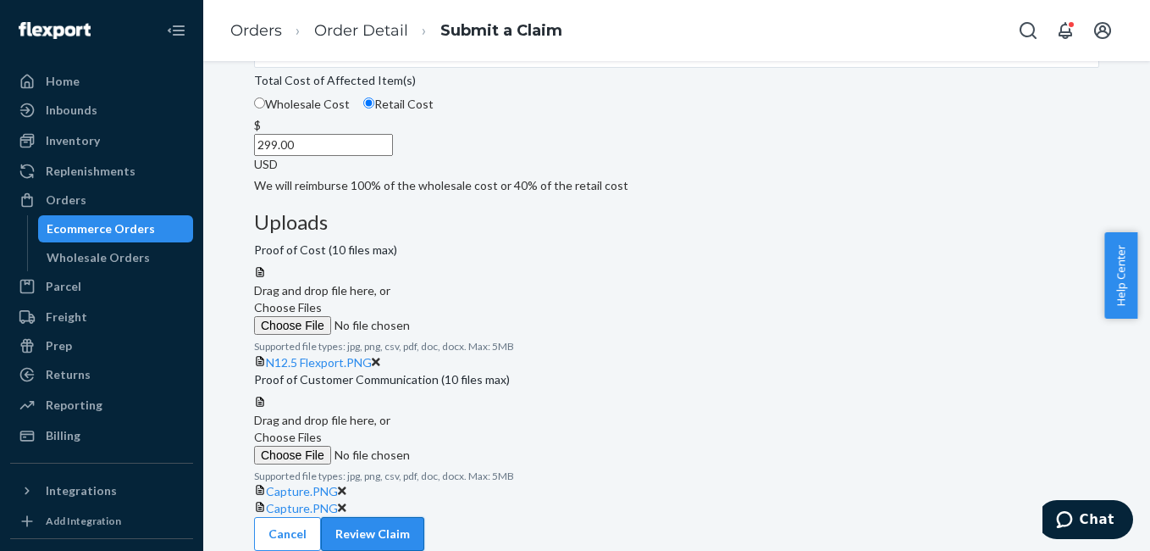
click at [424, 517] on button "Review Claim" at bounding box center [372, 534] width 103 height 34
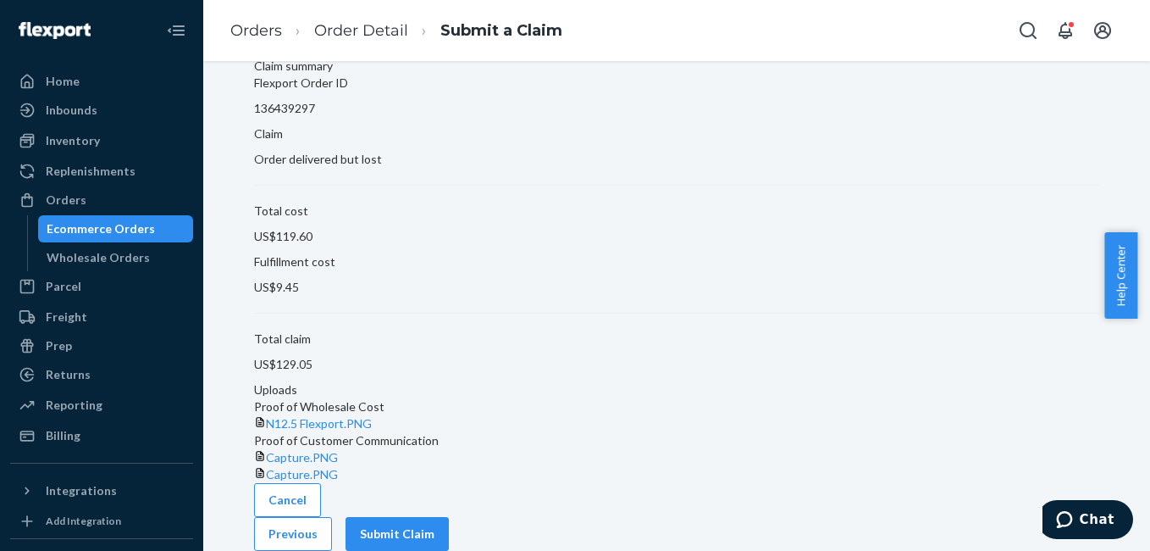
scroll to position [152, 0]
click at [449, 522] on button "Submit Claim" at bounding box center [397, 534] width 103 height 34
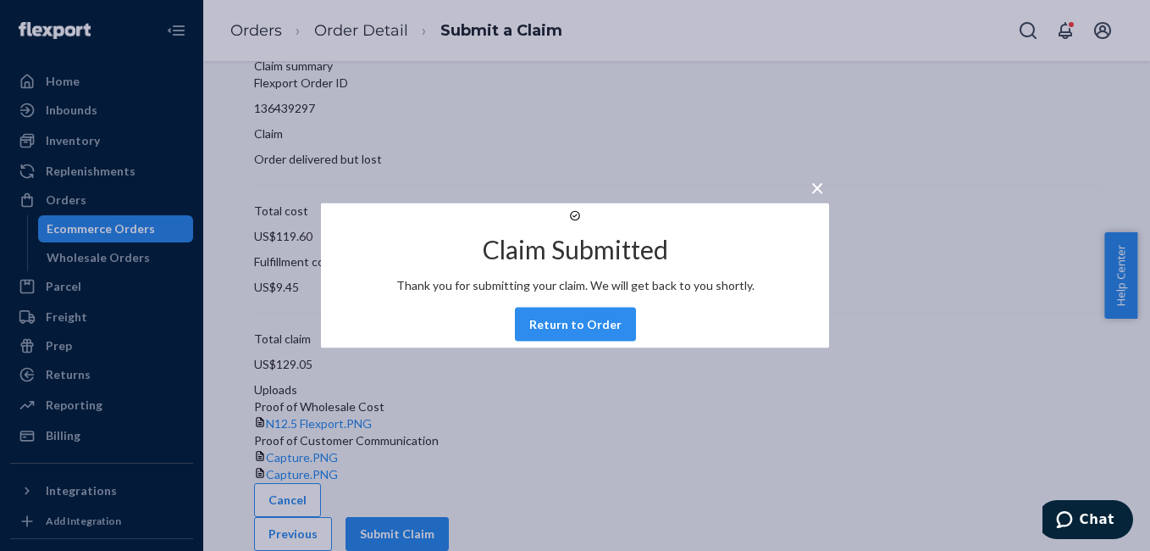
click at [575, 340] on button "Return to Order" at bounding box center [575, 324] width 121 height 34
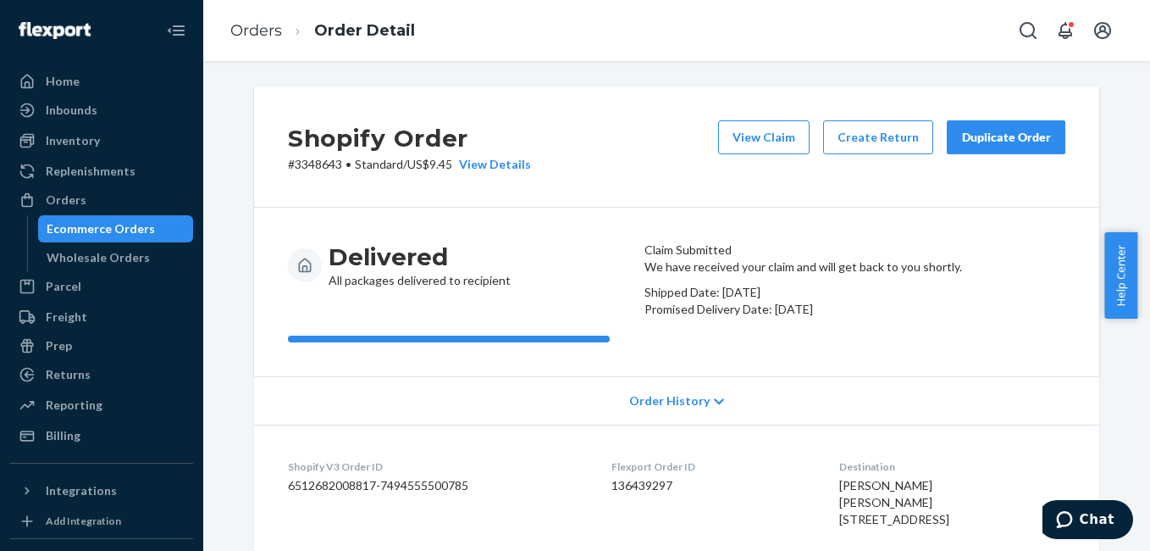
click at [299, 168] on p "# 3348643 • Standard / US$9.45 View Details" at bounding box center [409, 164] width 243 height 17
copy p "3348643"
